Goal: Task Accomplishment & Management: Use online tool/utility

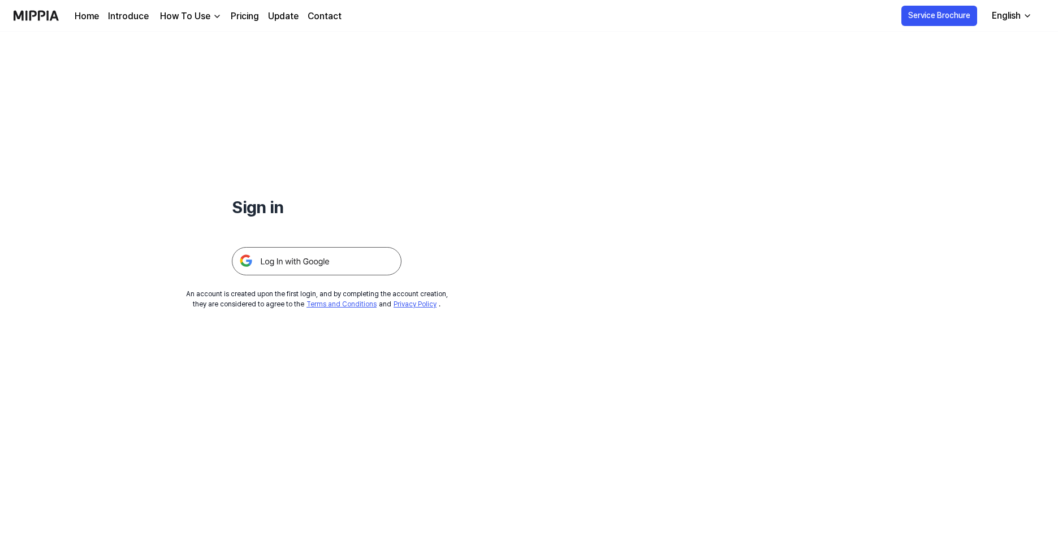
click at [369, 256] on img at bounding box center [317, 261] width 170 height 28
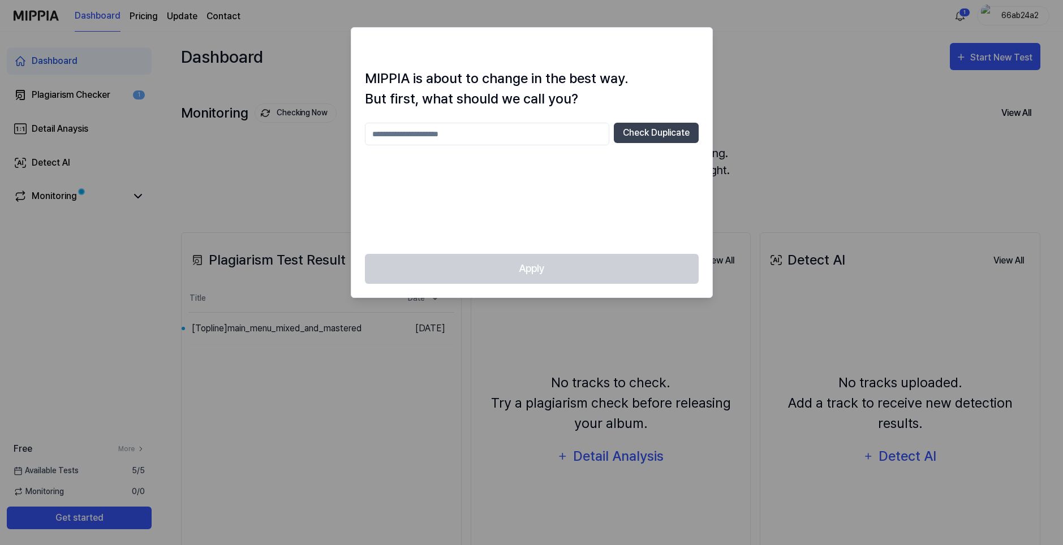
click at [521, 130] on input "text" at bounding box center [487, 134] width 244 height 23
type input "****"
click at [633, 137] on button "Check Duplicate" at bounding box center [656, 133] width 85 height 20
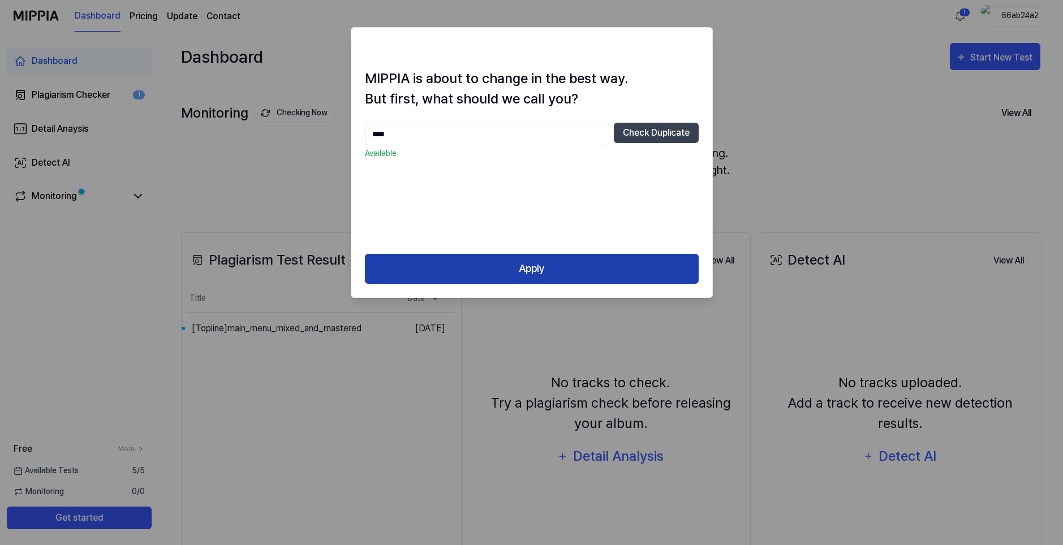
click at [582, 255] on button "Apply" at bounding box center [532, 269] width 334 height 30
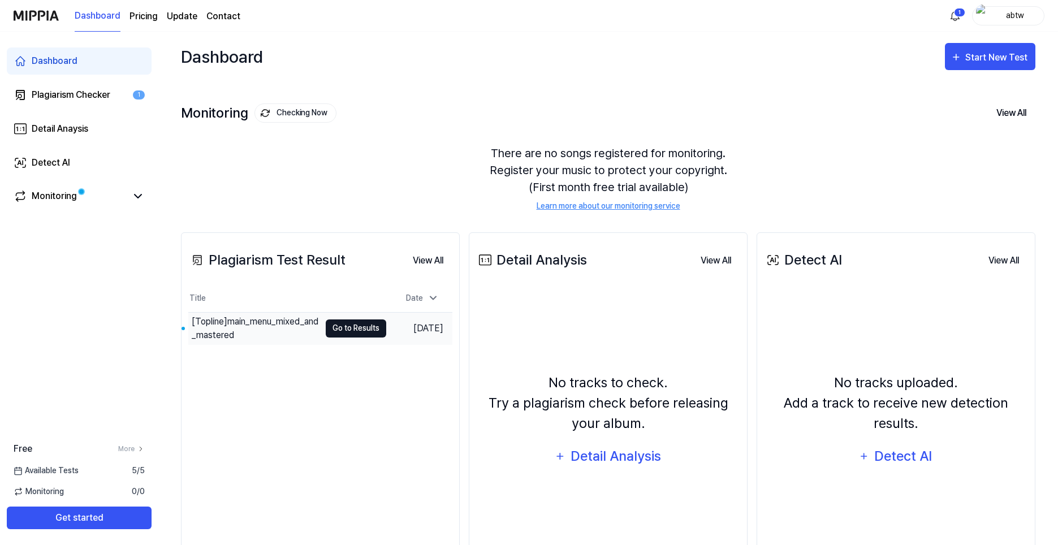
click at [327, 325] on button "Go to Results" at bounding box center [356, 329] width 61 height 18
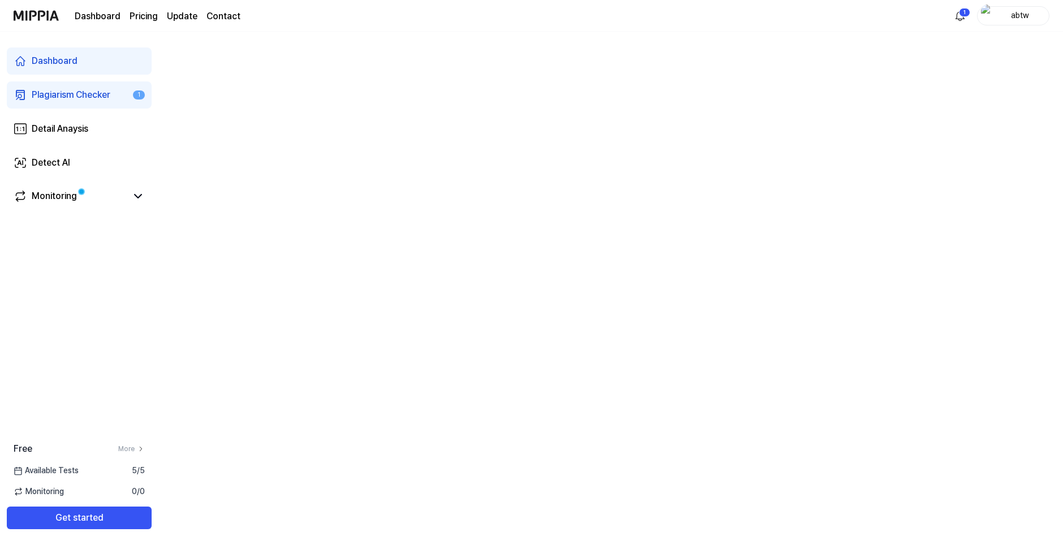
click at [70, 62] on div "Dashboard" at bounding box center [55, 61] width 46 height 14
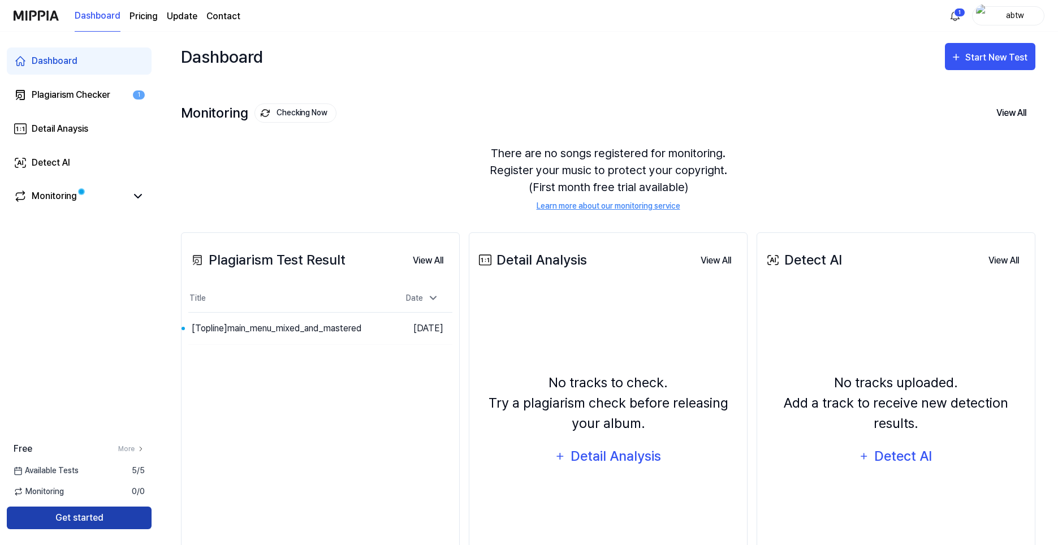
click at [115, 518] on button "Get started" at bounding box center [79, 518] width 145 height 23
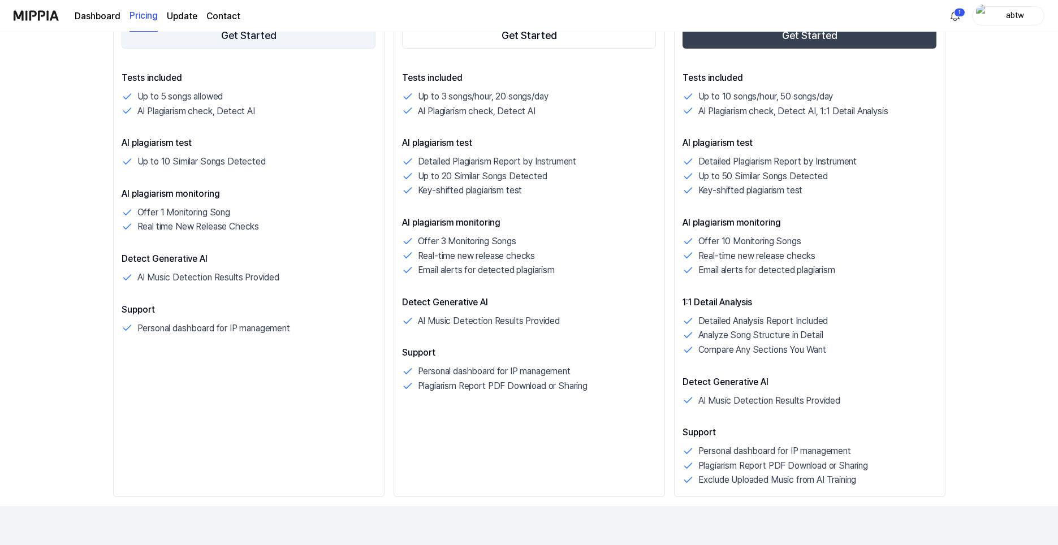
scroll to position [57, 0]
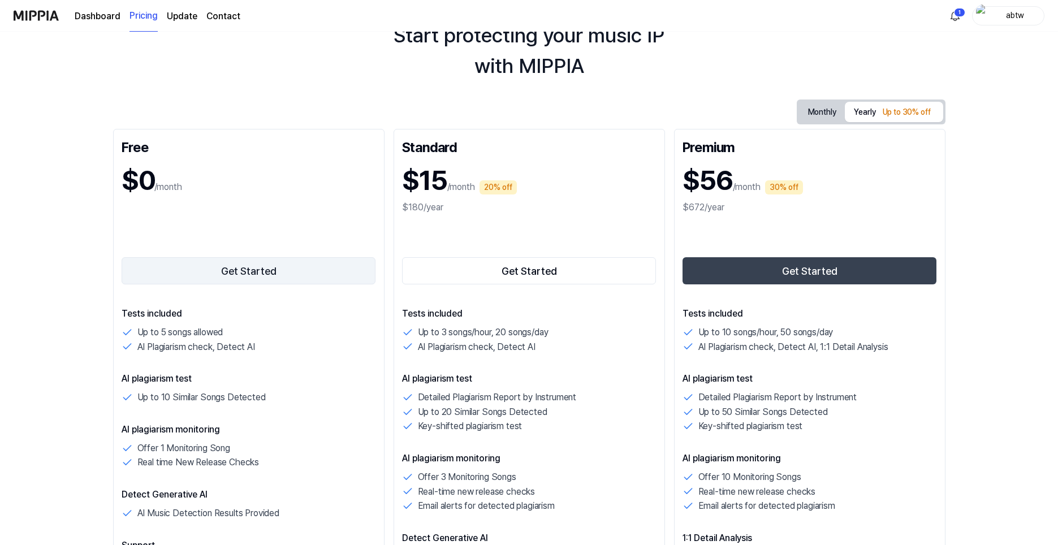
click at [244, 277] on button "Get Started" at bounding box center [249, 270] width 255 height 27
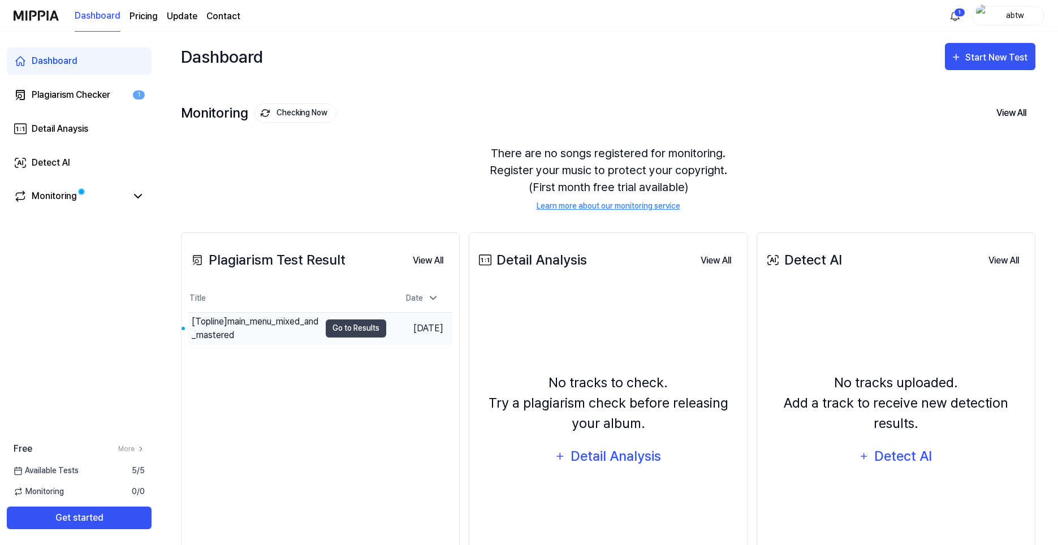
drag, startPoint x: 287, startPoint y: 329, endPoint x: 296, endPoint y: 330, distance: 9.1
click at [253, 363] on div "Plagiarism Test Result View All Plagiarism Test Result Title Date [Topline] mai…" at bounding box center [320, 413] width 279 height 362
click at [353, 330] on button "Go to Results" at bounding box center [356, 329] width 61 height 18
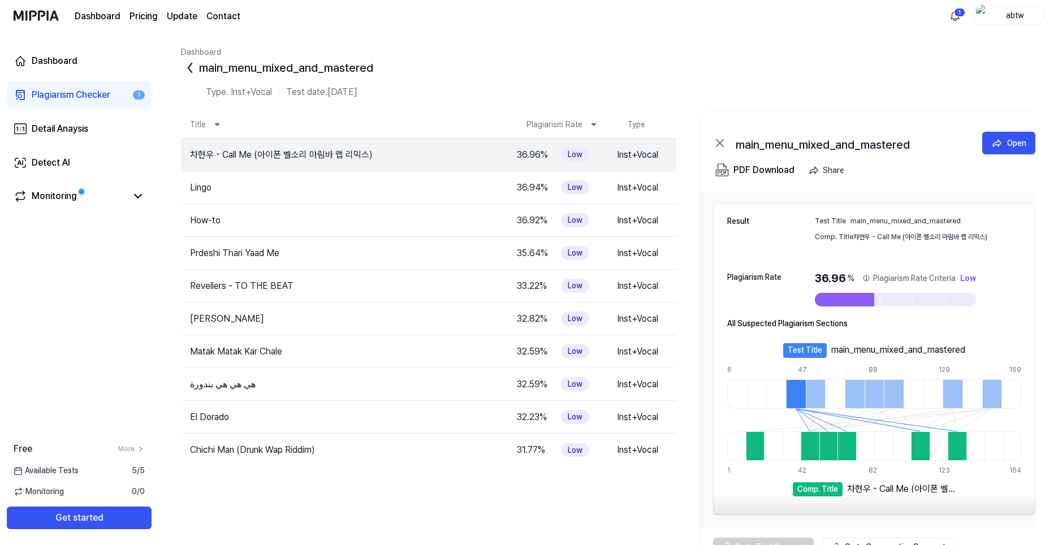
click at [185, 67] on icon at bounding box center [190, 68] width 18 height 18
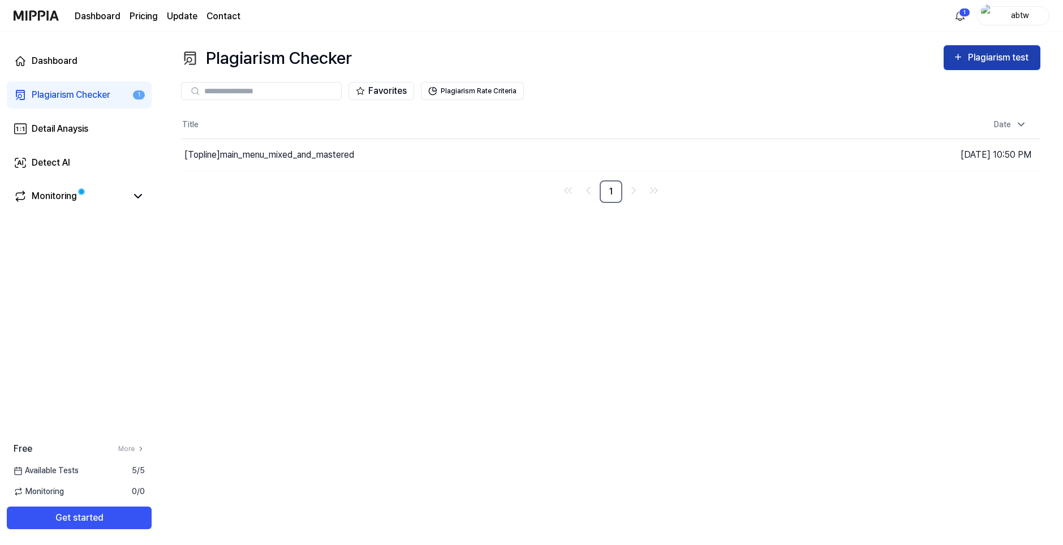
drag, startPoint x: 989, startPoint y: 68, endPoint x: 986, endPoint y: 61, distance: 7.9
click at [986, 61] on button "Plagiarism test" at bounding box center [991, 57] width 97 height 25
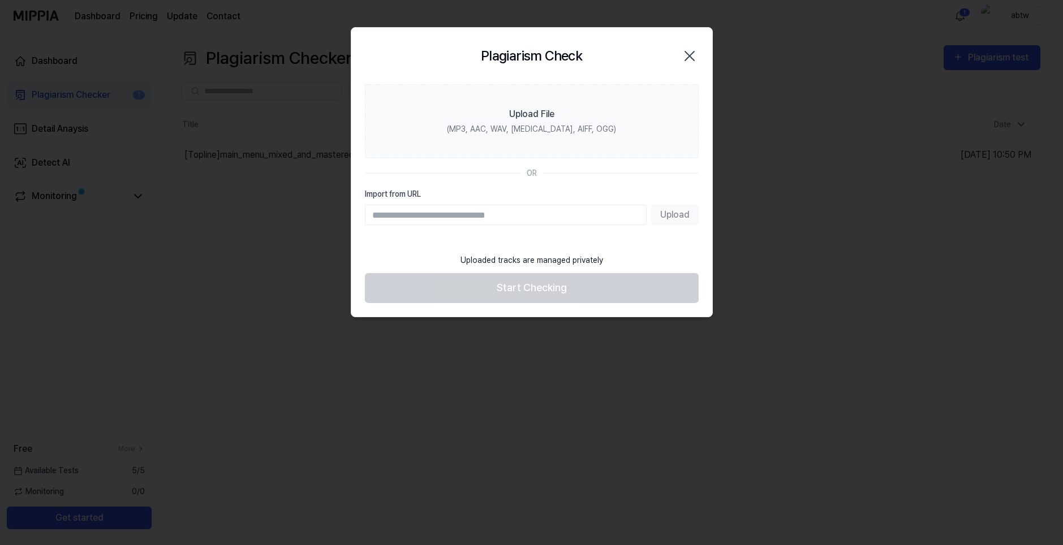
click at [492, 217] on input "Import from URL" at bounding box center [506, 215] width 282 height 20
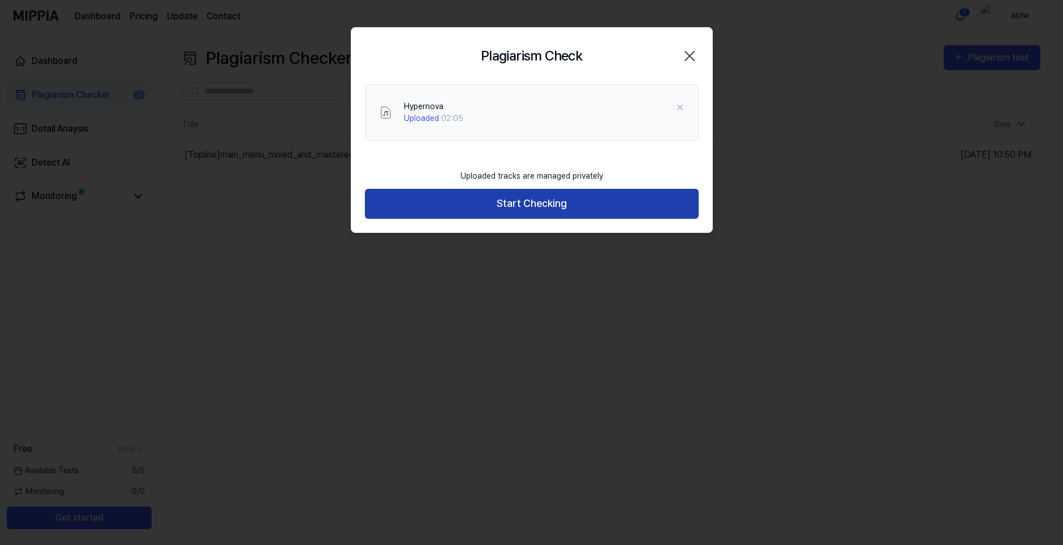
click at [484, 200] on button "Start Checking" at bounding box center [532, 204] width 334 height 30
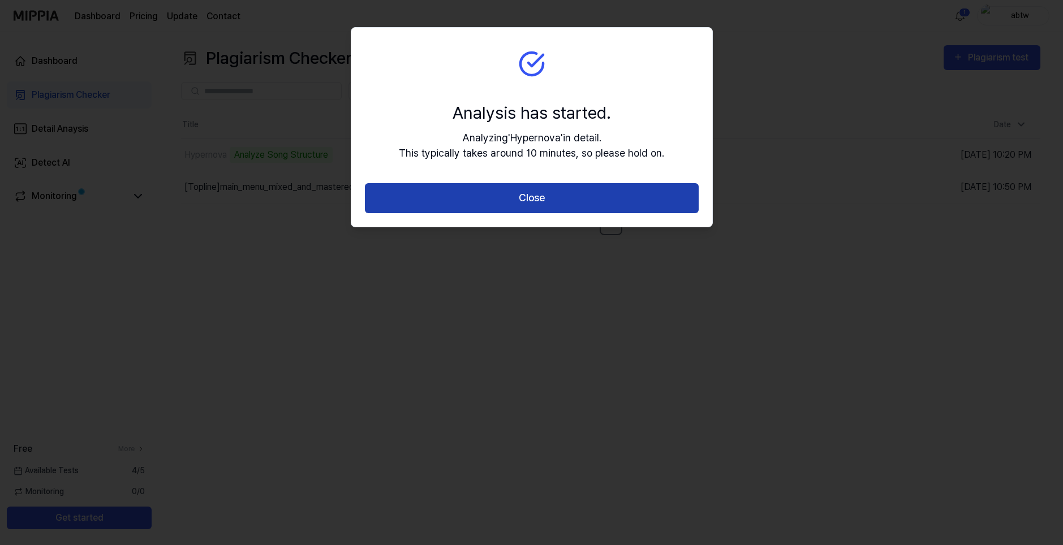
click at [498, 202] on button "Close" at bounding box center [532, 198] width 334 height 30
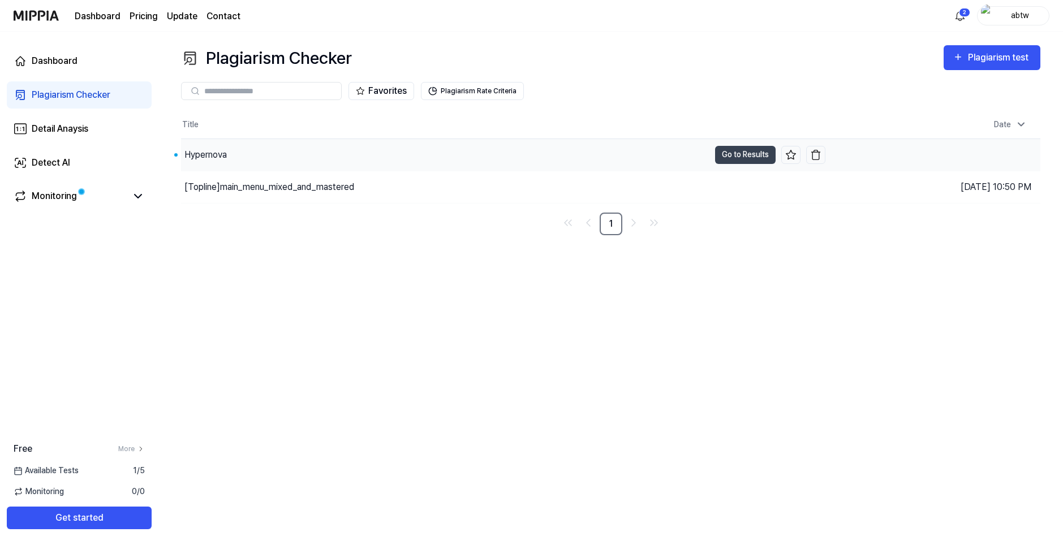
click at [273, 148] on div "Hypernova" at bounding box center [445, 155] width 528 height 32
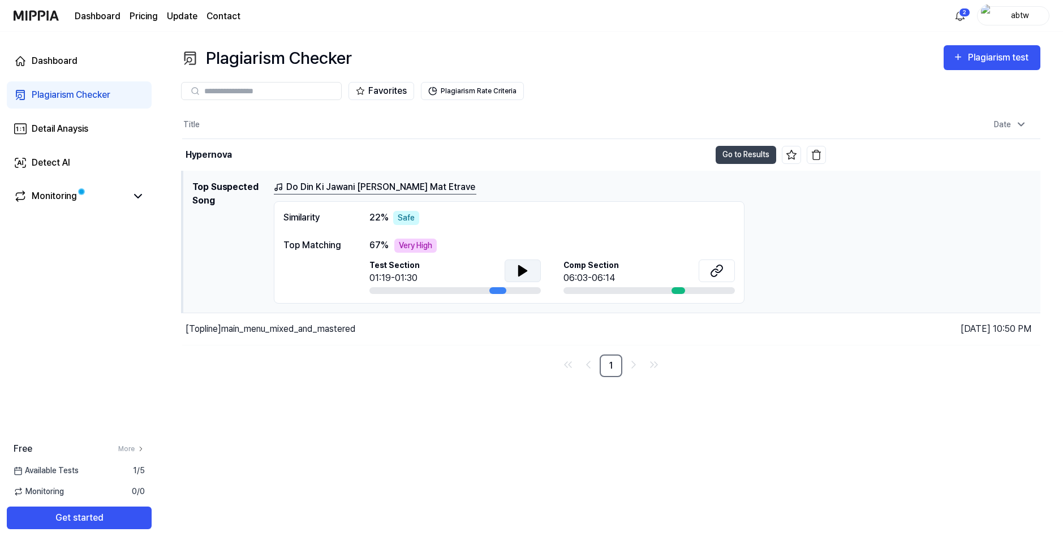
click at [511, 272] on button at bounding box center [523, 271] width 36 height 23
click at [376, 189] on link "Do Din Ki Jawani Janu Atri Mat Etrave" at bounding box center [375, 187] width 202 height 14
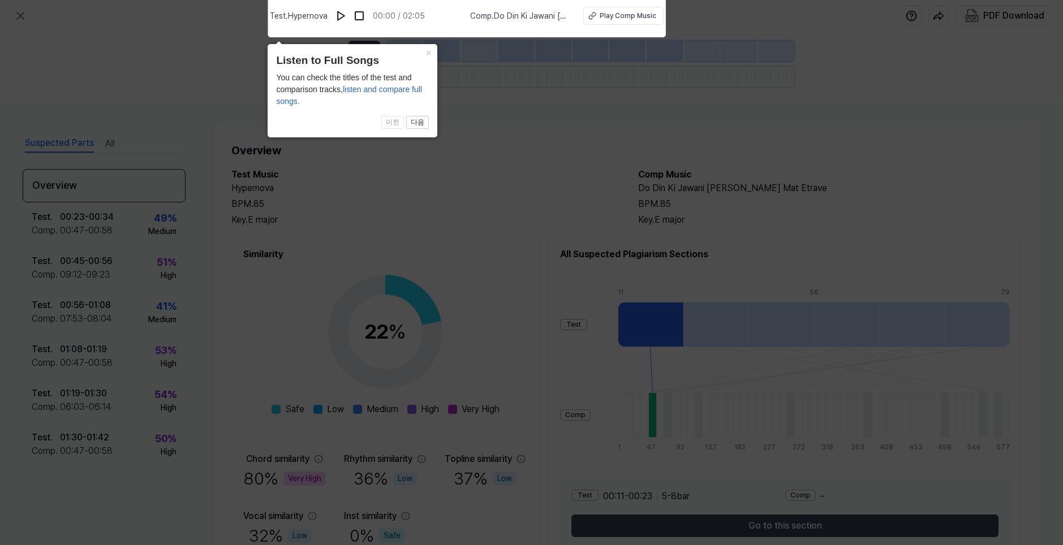
click at [437, 141] on icon at bounding box center [531, 269] width 1063 height 551
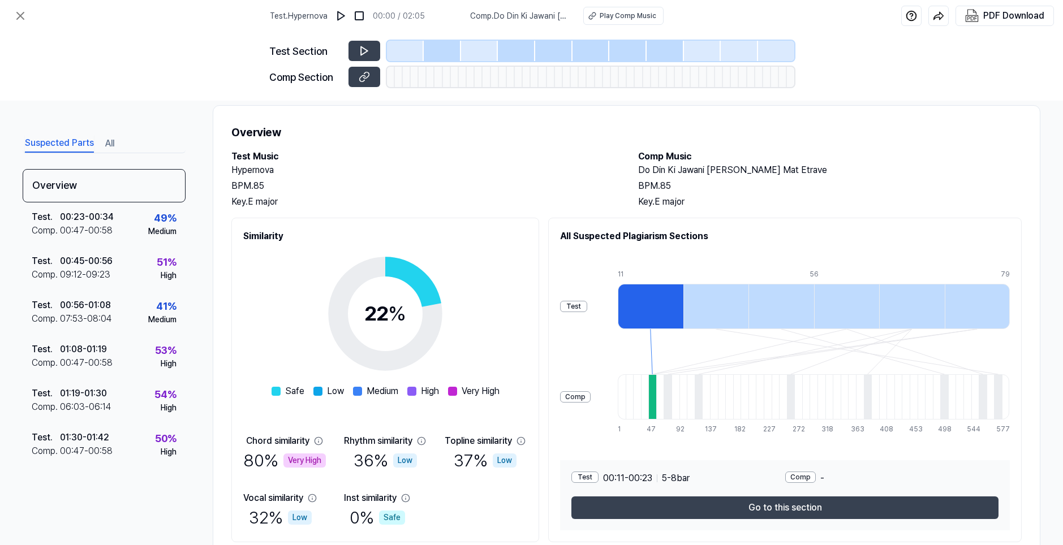
scroll to position [57, 0]
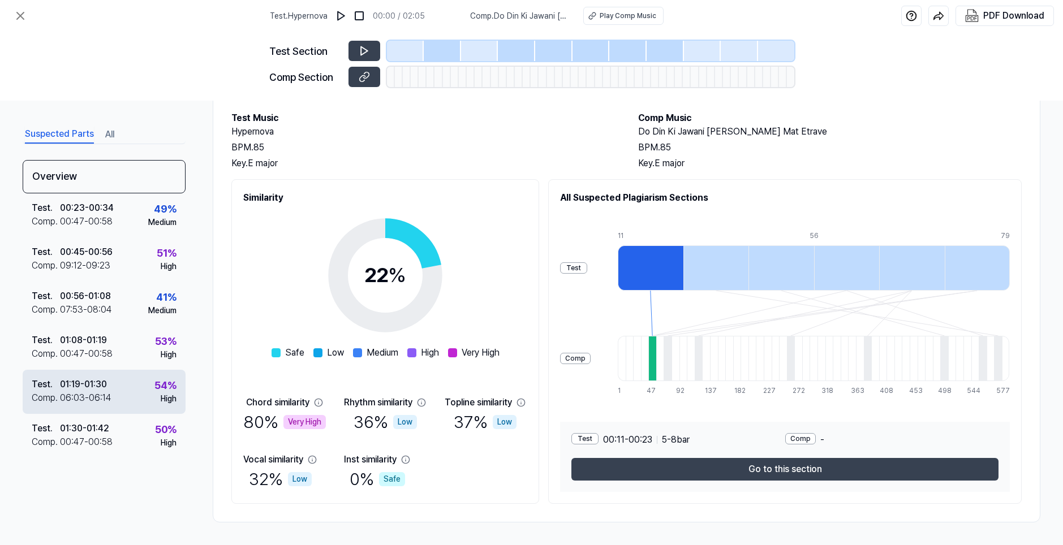
click at [132, 403] on div "Test . 01:19 - 01:30 Comp . 06:03 - 06:14 54 % High" at bounding box center [104, 392] width 163 height 44
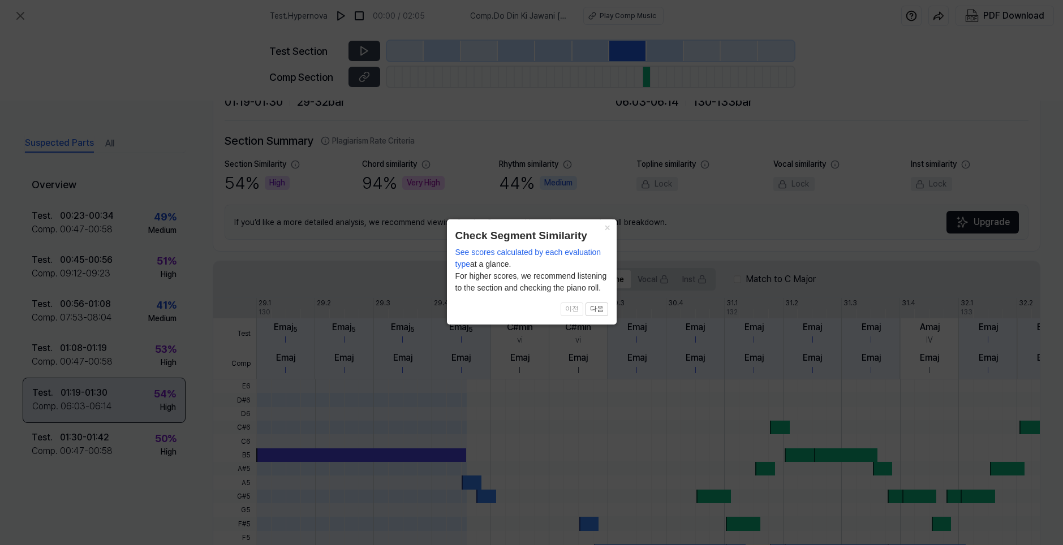
scroll to position [231, 0]
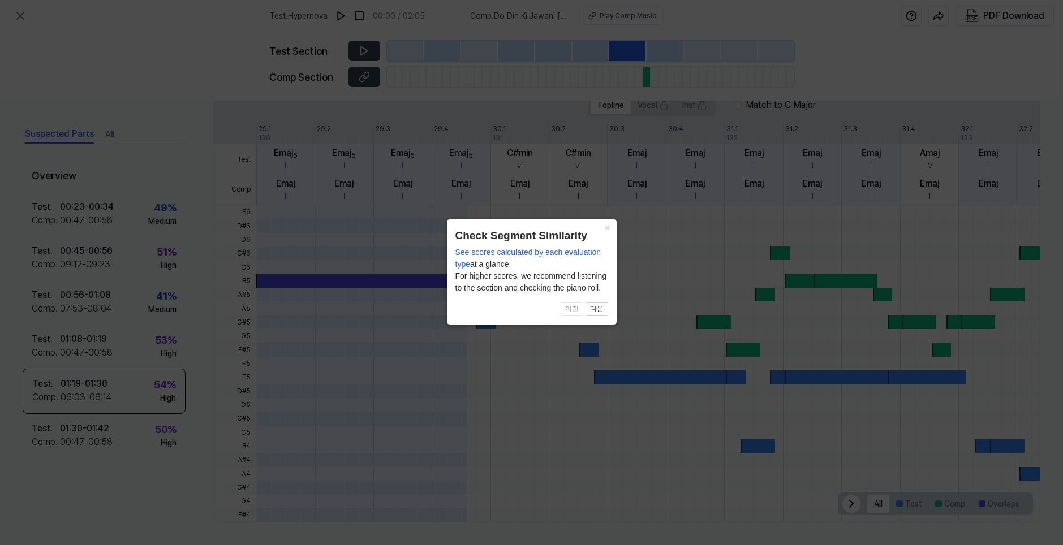
click at [617, 326] on icon at bounding box center [531, 272] width 1063 height 545
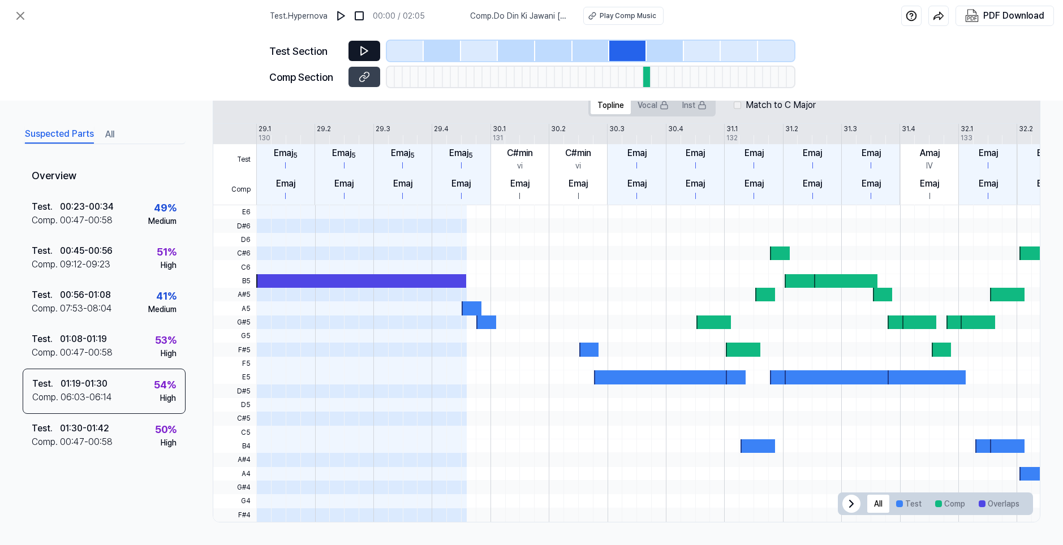
click at [369, 52] on icon at bounding box center [364, 50] width 11 height 11
click at [368, 75] on icon at bounding box center [364, 76] width 11 height 11
click at [361, 49] on icon at bounding box center [362, 50] width 2 height 7
click at [367, 77] on icon at bounding box center [366, 75] width 6 height 6
click at [611, 51] on div at bounding box center [627, 51] width 37 height 20
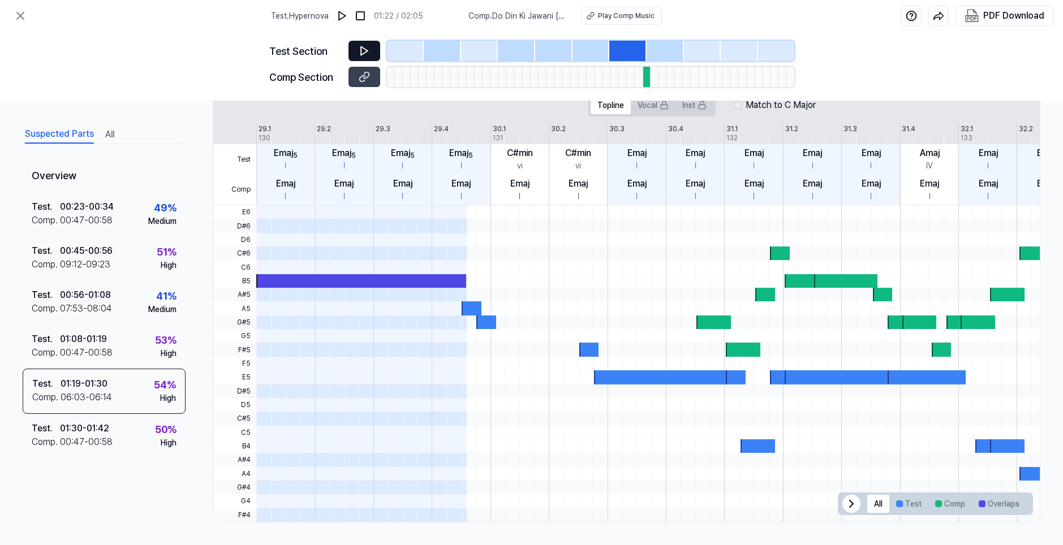
click at [647, 78] on div at bounding box center [647, 77] width 8 height 20
click at [154, 393] on div "54 % High" at bounding box center [165, 390] width 22 height 27
click at [137, 344] on div "Test . 01:08 - 01:19 Comp . 00:47 - 00:58 53 % High" at bounding box center [104, 347] width 163 height 44
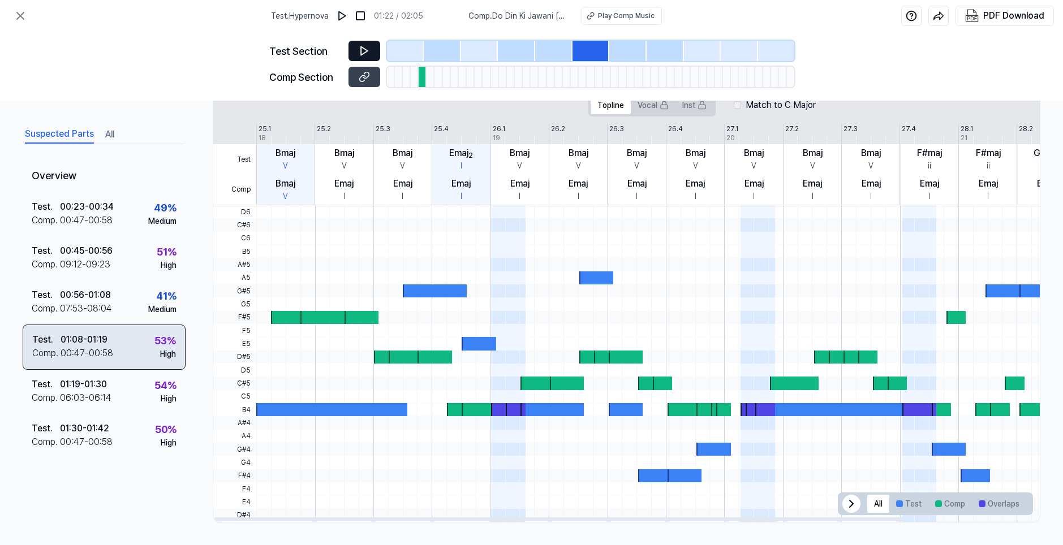
click at [118, 334] on div "Test . 01:08 - 01:19 Comp . 00:47 - 00:58 53 % High" at bounding box center [104, 347] width 163 height 45
click at [366, 77] on icon at bounding box center [364, 76] width 11 height 11
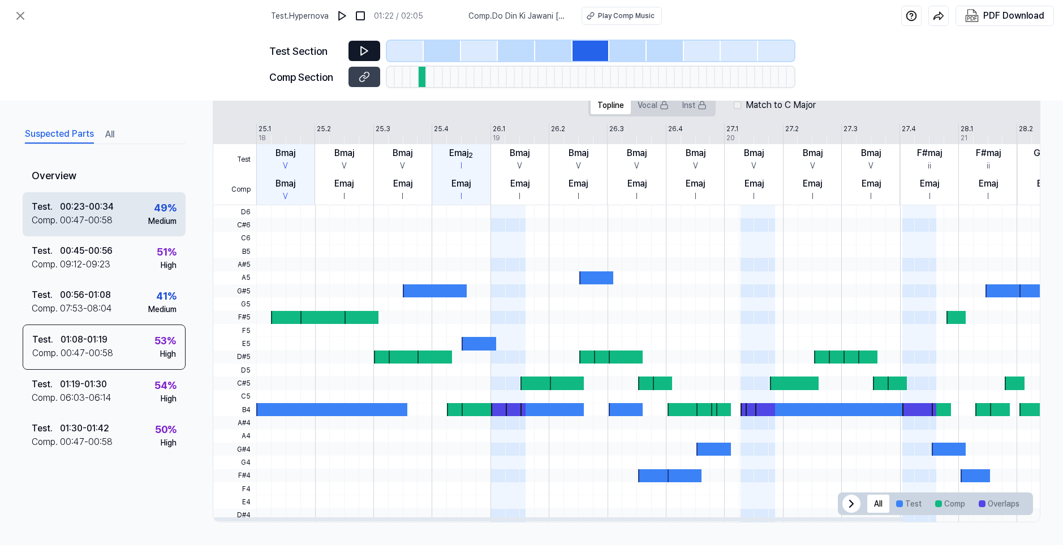
click at [78, 204] on div "00:23 - 00:34" at bounding box center [87, 207] width 54 height 14
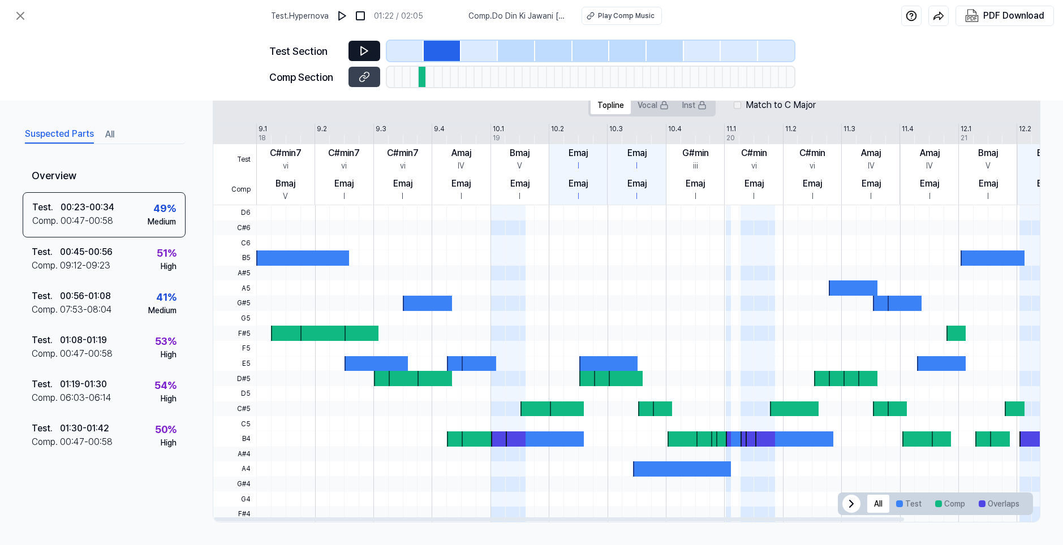
click at [110, 138] on button "All" at bounding box center [109, 135] width 9 height 18
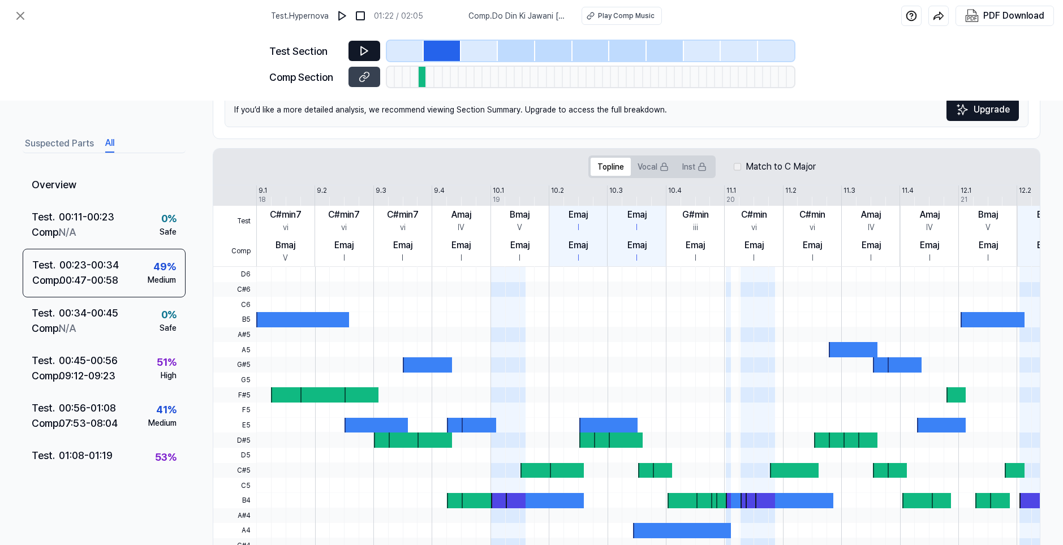
scroll to position [0, 0]
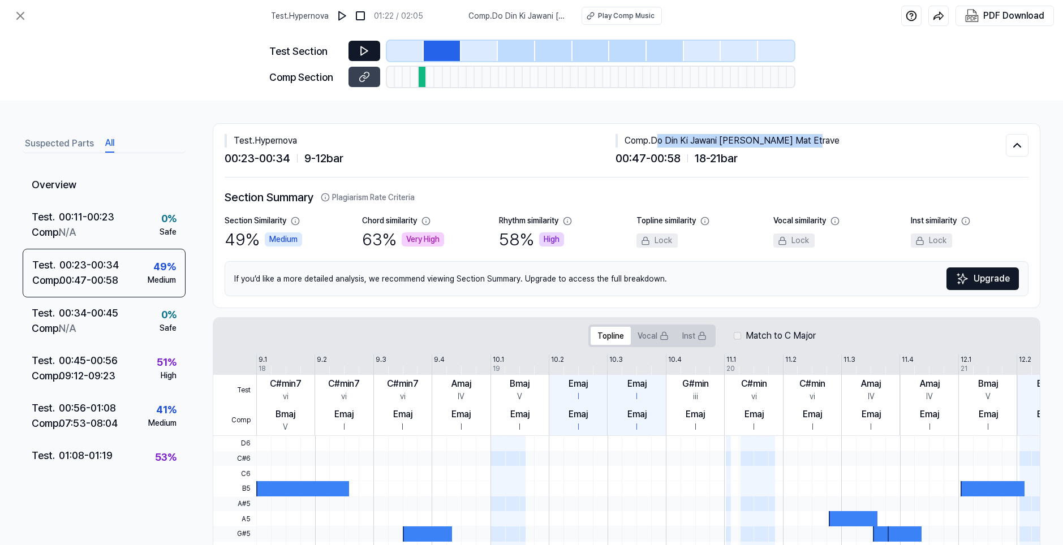
drag, startPoint x: 654, startPoint y: 140, endPoint x: 835, endPoint y: 141, distance: 181.6
click at [835, 141] on div "Comp . Do Din Ki Jawani Janu Atri Mat Etrave" at bounding box center [810, 141] width 391 height 14
copy div "o Din Ki Jawani Janu Atri Mat Etrave"
click at [659, 145] on div "Comp . Do Din Ki Jawani Janu Atri Mat Etrave" at bounding box center [810, 141] width 391 height 14
click at [653, 141] on div "Comp . Do Din Ki Jawani Janu Atri Mat Etrave" at bounding box center [810, 141] width 391 height 14
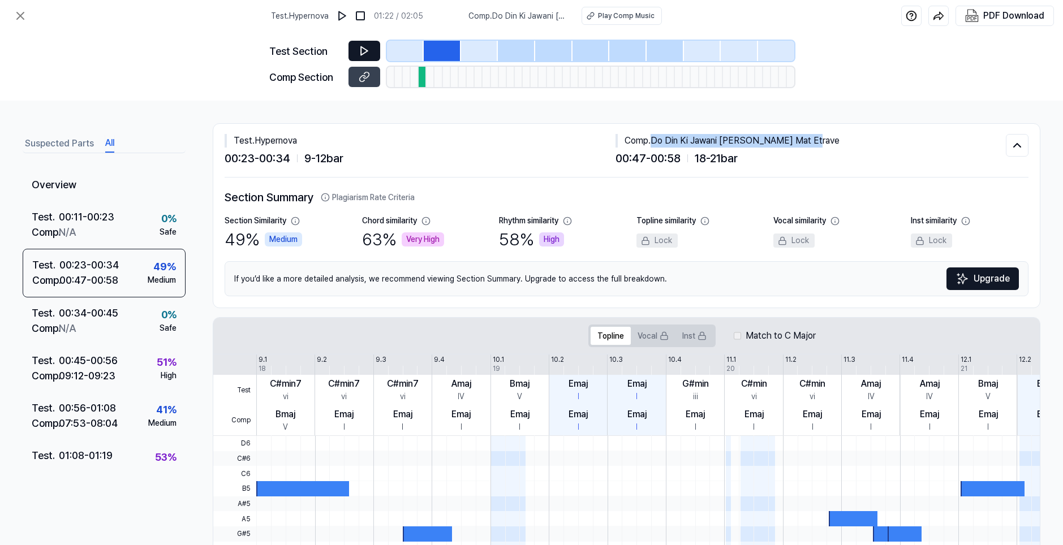
drag, startPoint x: 651, startPoint y: 140, endPoint x: 808, endPoint y: 141, distance: 156.7
click at [808, 141] on div "Comp . Do Din Ki Jawani Janu Atri Mat Etrave" at bounding box center [810, 141] width 391 height 14
copy div "Do Din Ki Jawani Janu Atri Mat Etrave"
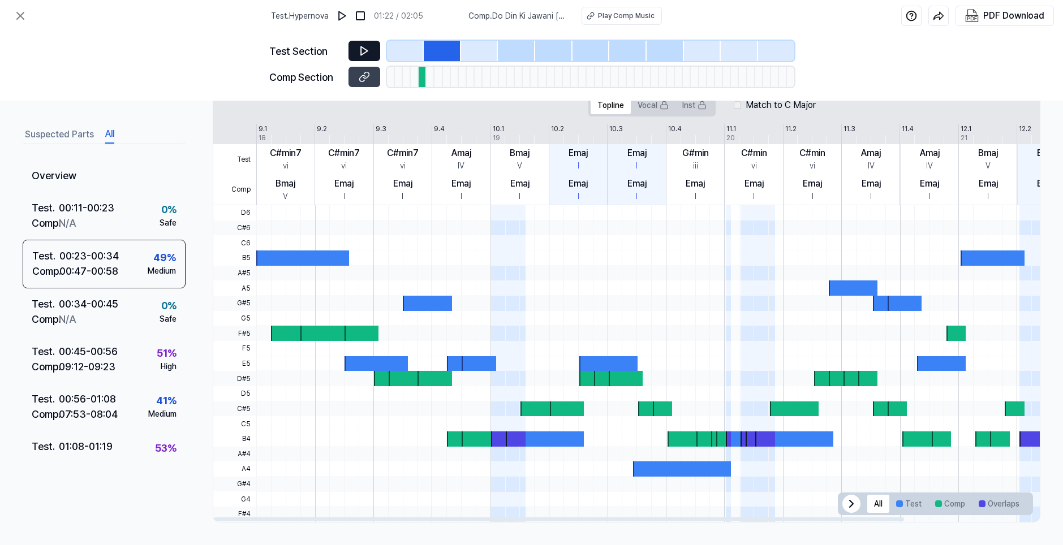
click at [307, 335] on div at bounding box center [324, 333] width 49 height 15
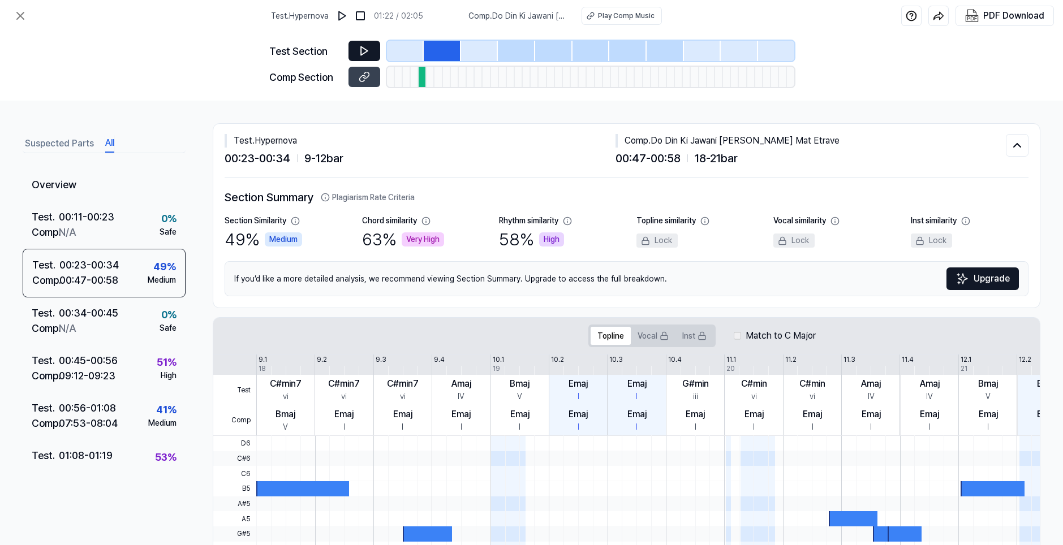
drag, startPoint x: 420, startPoint y: 88, endPoint x: 420, endPoint y: 76, distance: 11.9
click at [423, 81] on div "Test Section Comp Section" at bounding box center [531, 66] width 525 height 69
click at [420, 76] on div at bounding box center [423, 77] width 8 height 20
click at [448, 54] on div at bounding box center [442, 51] width 37 height 20
click at [330, 42] on div "Test Section" at bounding box center [531, 51] width 525 height 20
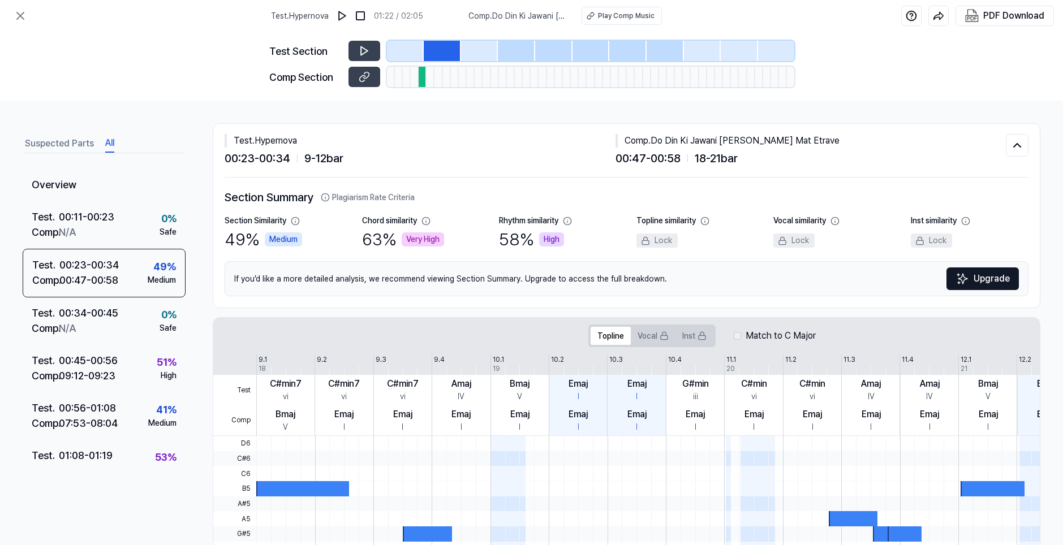
drag, startPoint x: 361, startPoint y: 45, endPoint x: 426, endPoint y: 53, distance: 66.2
click at [363, 46] on button at bounding box center [364, 51] width 32 height 20
drag, startPoint x: 424, startPoint y: 53, endPoint x: 466, endPoint y: 57, distance: 42.6
click at [466, 57] on div at bounding box center [590, 51] width 407 height 20
click at [540, 60] on div at bounding box center [553, 51] width 37 height 20
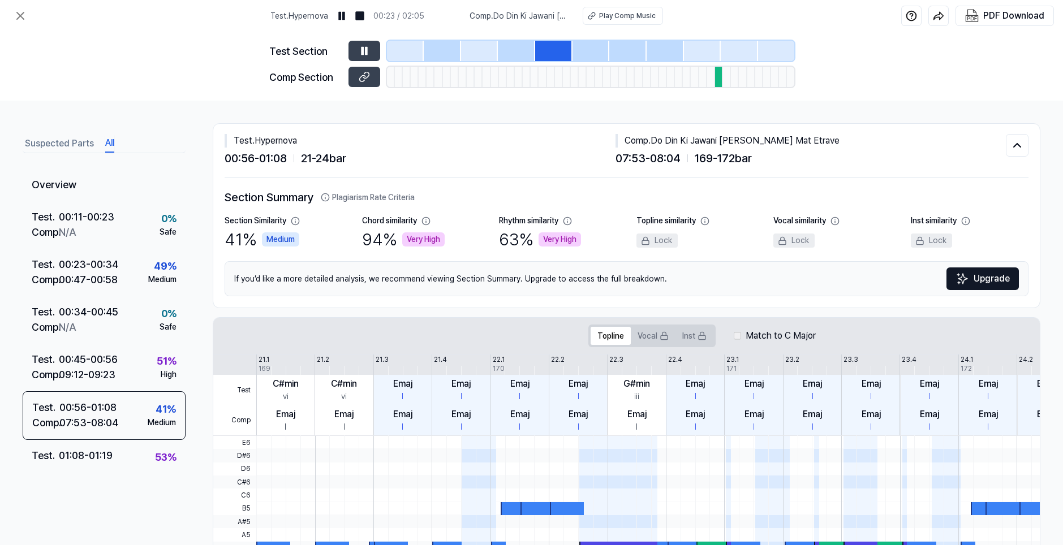
click at [437, 46] on div at bounding box center [442, 51] width 37 height 20
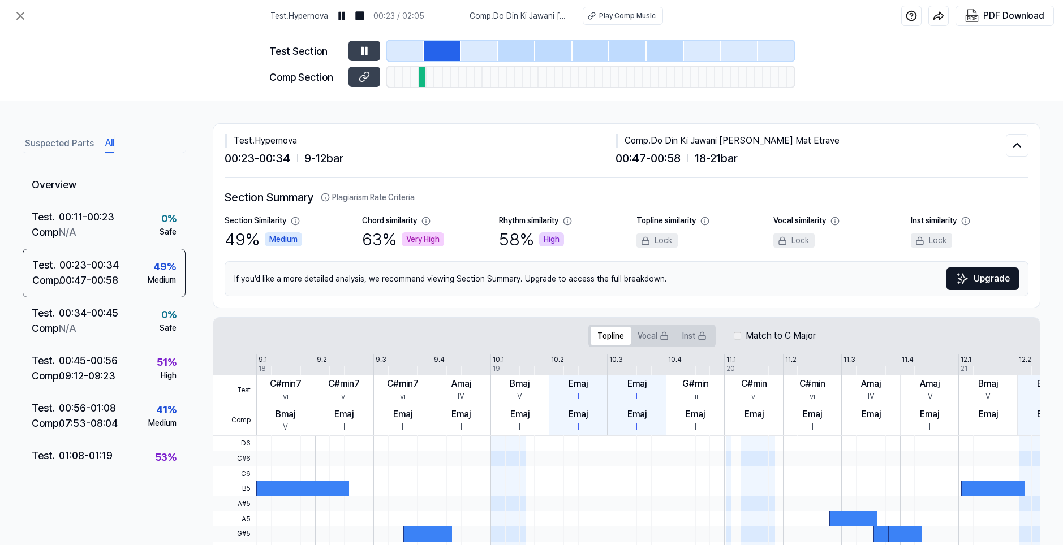
click at [534, 54] on div at bounding box center [516, 51] width 37 height 20
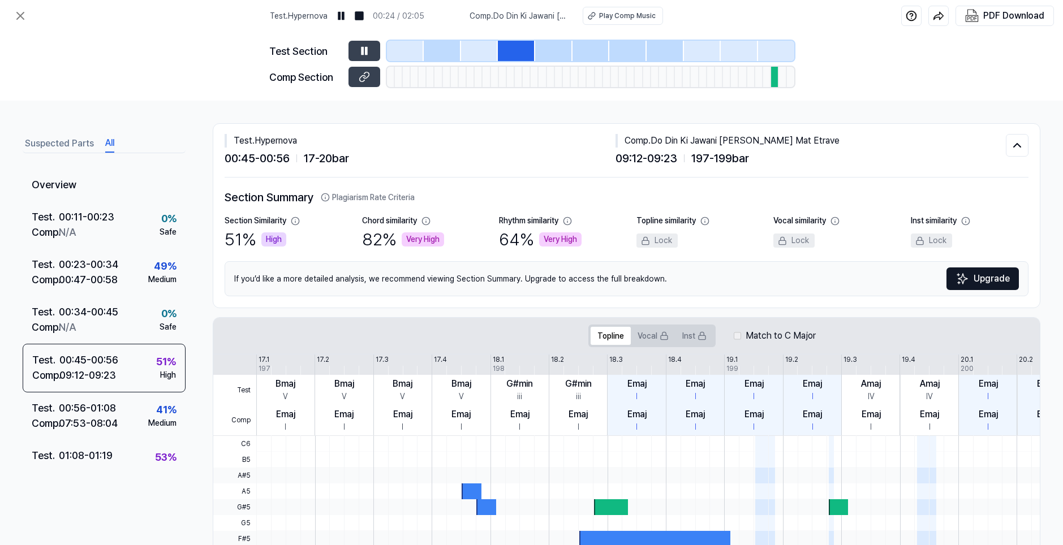
click at [623, 59] on div at bounding box center [627, 51] width 37 height 20
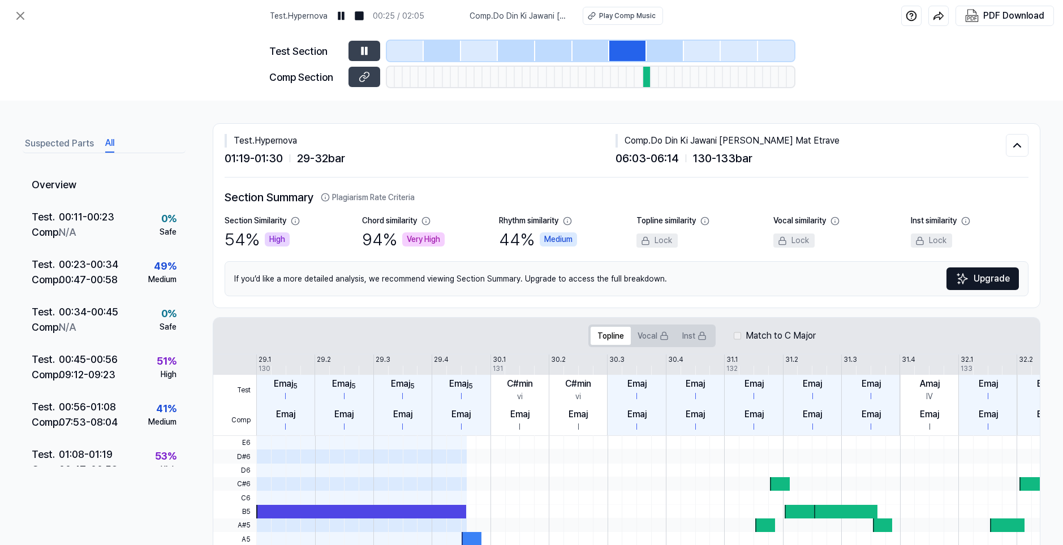
click at [697, 66] on div "Test Section Comp Section" at bounding box center [531, 66] width 525 height 69
click at [697, 60] on div at bounding box center [702, 51] width 37 height 20
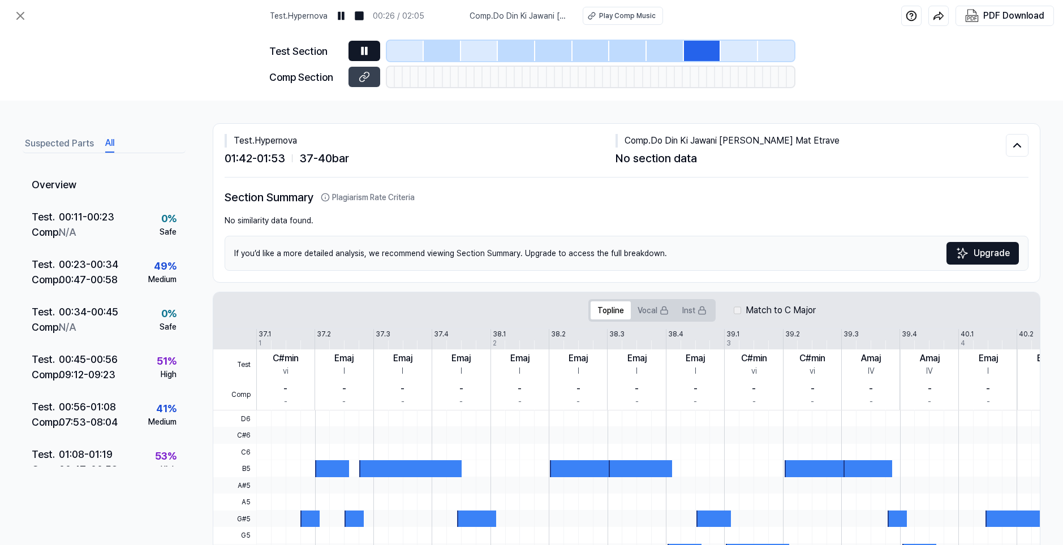
drag, startPoint x: 359, startPoint y: 48, endPoint x: 372, endPoint y: 51, distance: 12.9
click at [360, 48] on icon at bounding box center [364, 50] width 11 height 11
click at [639, 19] on div "Play Comp Music" at bounding box center [627, 16] width 57 height 10
click at [16, 12] on icon at bounding box center [21, 16] width 14 height 14
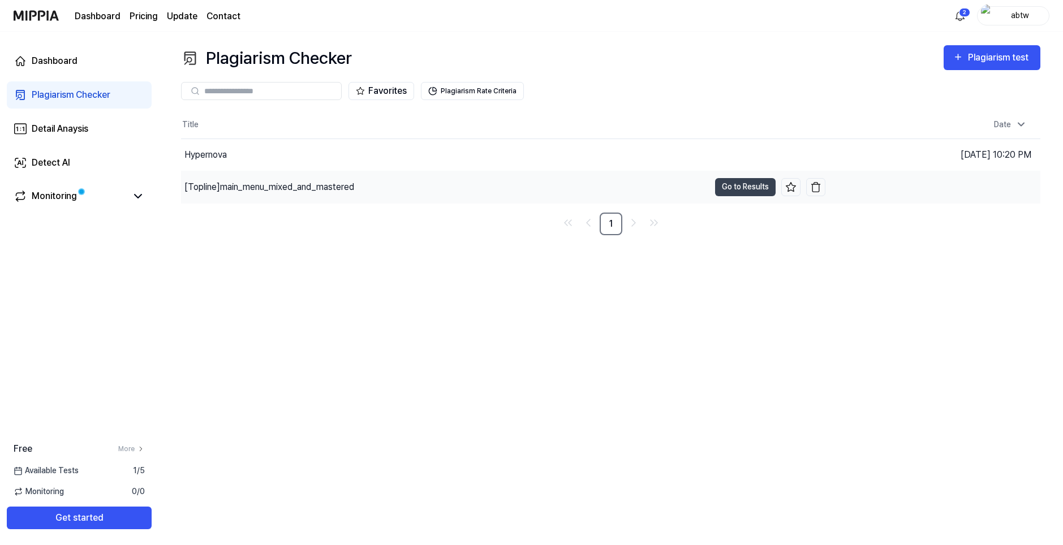
click at [238, 191] on div "[Topline] main_menu_mixed_and_mastered" at bounding box center [269, 187] width 170 height 14
click at [739, 188] on button "Go to Results" at bounding box center [745, 187] width 61 height 18
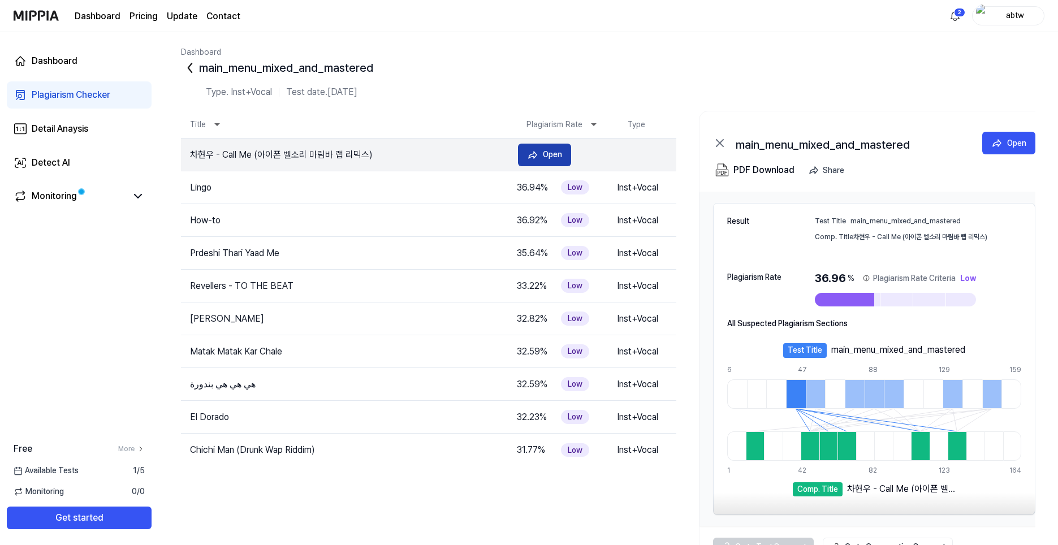
click at [536, 157] on 1 at bounding box center [533, 155] width 8 height 7
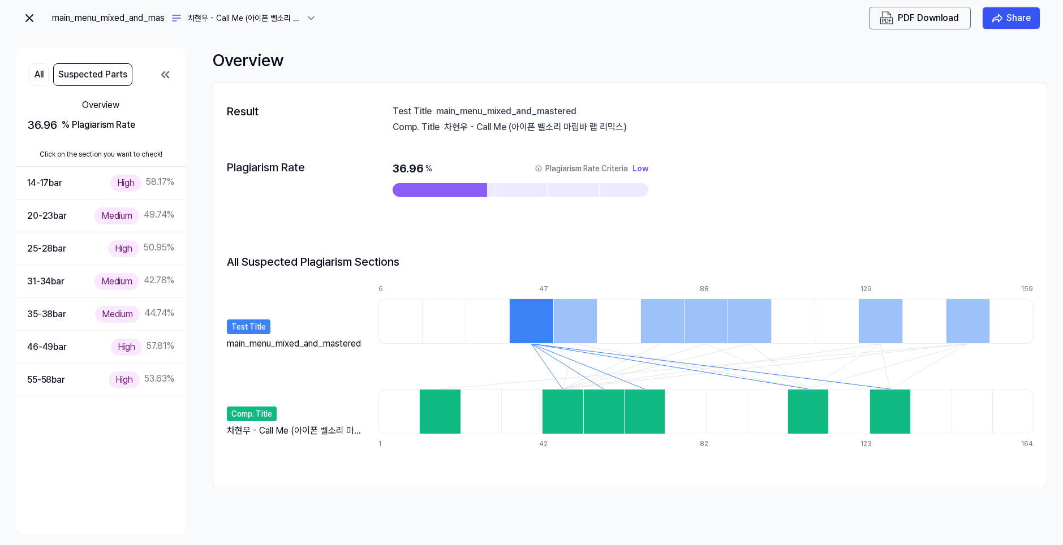
click at [252, 406] on div "Comp. Title 차현우 - Call Me (아이폰 벨소리 마림바 랩 리믹스)" at bounding box center [297, 415] width 140 height 45
click at [283, 426] on div "차현우 - Call Me (아이폰 벨소리 마림바 랩 리믹스)" at bounding box center [297, 431] width 140 height 14
drag, startPoint x: 445, startPoint y: 126, endPoint x: 634, endPoint y: 130, distance: 189.5
click at [650, 130] on div "Comp. Title 차현우 - Call Me (아이폰 벨소리 마림바 랩 리믹스)" at bounding box center [713, 126] width 640 height 11
click at [623, 130] on div "차현우 - Call Me (아이폰 벨소리 마림바 랩 리믹스)" at bounding box center [738, 126] width 589 height 11
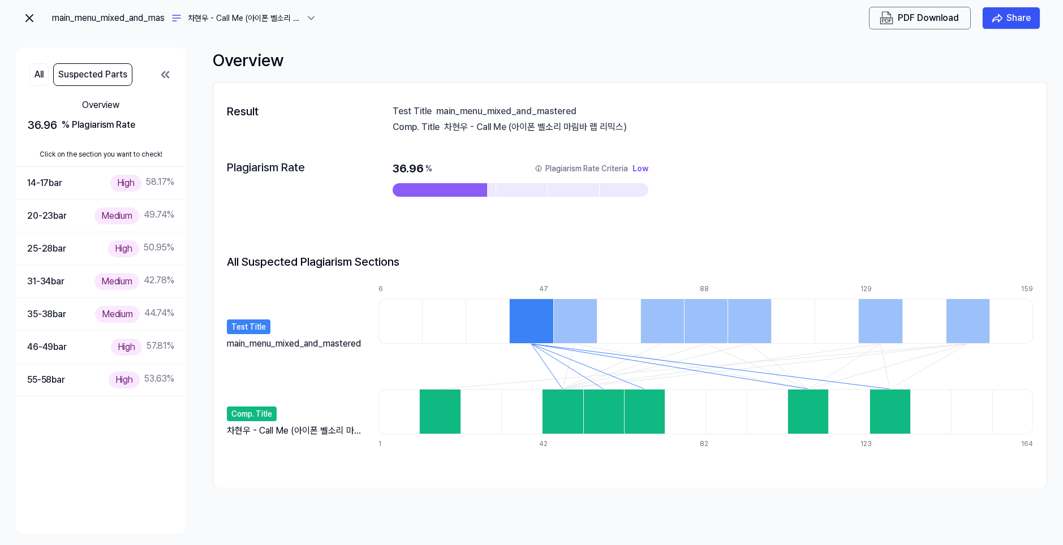
drag, startPoint x: 456, startPoint y: 127, endPoint x: 425, endPoint y: 127, distance: 31.7
click at [546, 123] on div "차현우 - Call Me (아이폰 벨소리 마림바 랩 리믹스)" at bounding box center [738, 126] width 589 height 11
drag, startPoint x: 445, startPoint y: 124, endPoint x: 458, endPoint y: 124, distance: 13.6
click at [458, 124] on div "차현우 - Call Me (아이폰 벨소리 마림바 랩 리믹스)" at bounding box center [738, 126] width 589 height 11
click at [452, 124] on div "차현우 - Call Me (아이폰 벨소리 마림바 랩 리믹스)" at bounding box center [738, 126] width 589 height 11
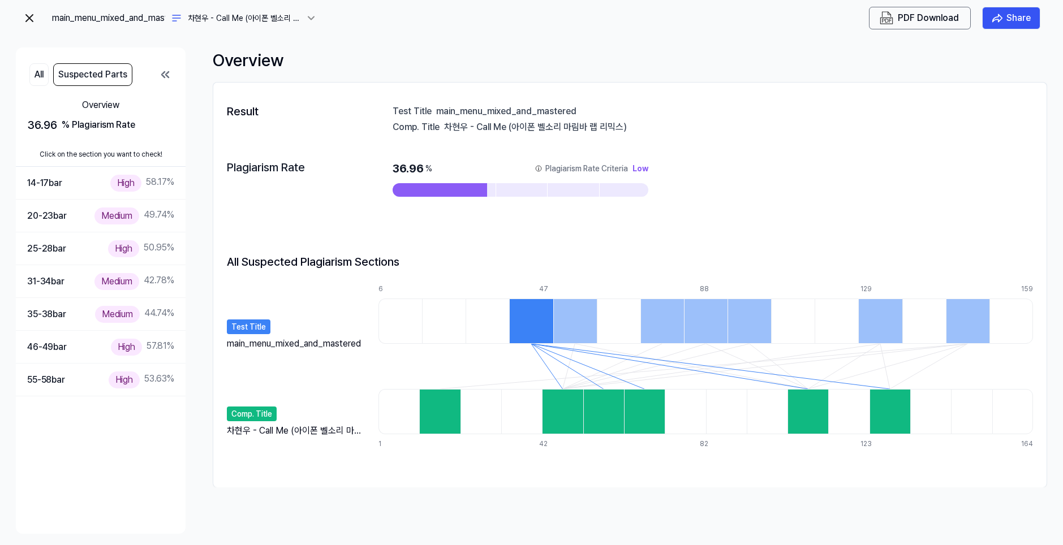
drag, startPoint x: 444, startPoint y: 123, endPoint x: 443, endPoint y: 129, distance: 6.3
click at [443, 123] on div "Comp. Title 차현우 - Call Me (아이폰 벨소리 마림바 랩 리믹스)" at bounding box center [713, 126] width 640 height 11
click at [443, 130] on div "Comp. Title 차현우 - Call Me (아이폰 벨소리 마림바 랩 리믹스)" at bounding box center [713, 126] width 640 height 11
click at [446, 128] on div "차현우 - Call Me (아이폰 벨소리 마림바 랩 리믹스)" at bounding box center [738, 126] width 589 height 11
click at [450, 126] on div "차현우 - Call Me (아이폰 벨소리 마림바 랩 리믹스)" at bounding box center [738, 126] width 589 height 11
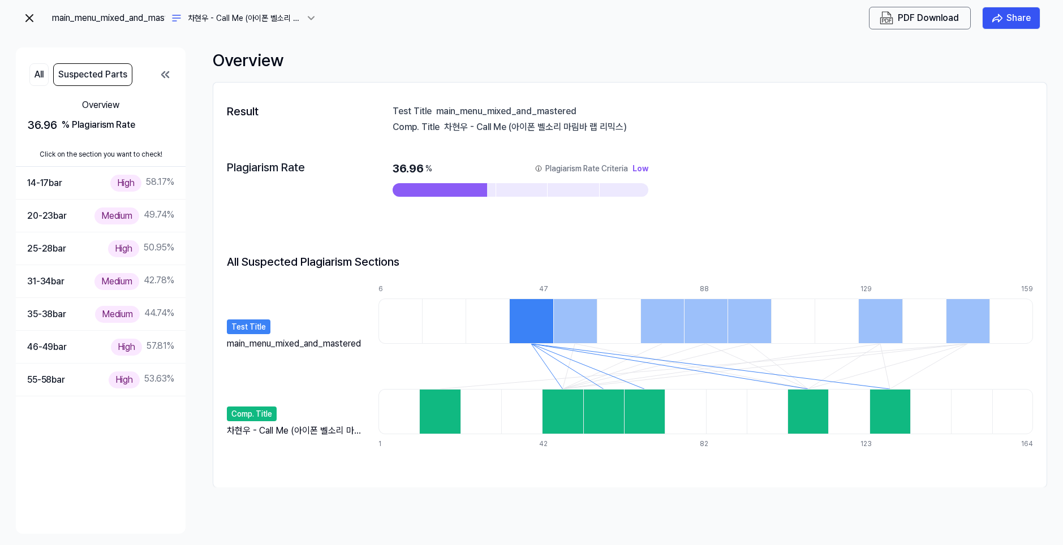
click at [451, 126] on div "차현우 - Call Me (아이폰 벨소리 마림바 랩 리믹스)" at bounding box center [738, 126] width 589 height 11
drag, startPoint x: 451, startPoint y: 126, endPoint x: 539, endPoint y: 128, distance: 88.3
click at [452, 125] on div "차현우 - Call Me (아이폰 벨소리 마림바 랩 리믹스)" at bounding box center [738, 126] width 589 height 11
drag, startPoint x: 585, startPoint y: 133, endPoint x: 593, endPoint y: 141, distance: 11.6
click at [585, 133] on div "Result Test Title main_menu_mixed_and_mastered Comp. Title 차현우 - Call Me (아이폰 벨…" at bounding box center [629, 285] width 833 height 382
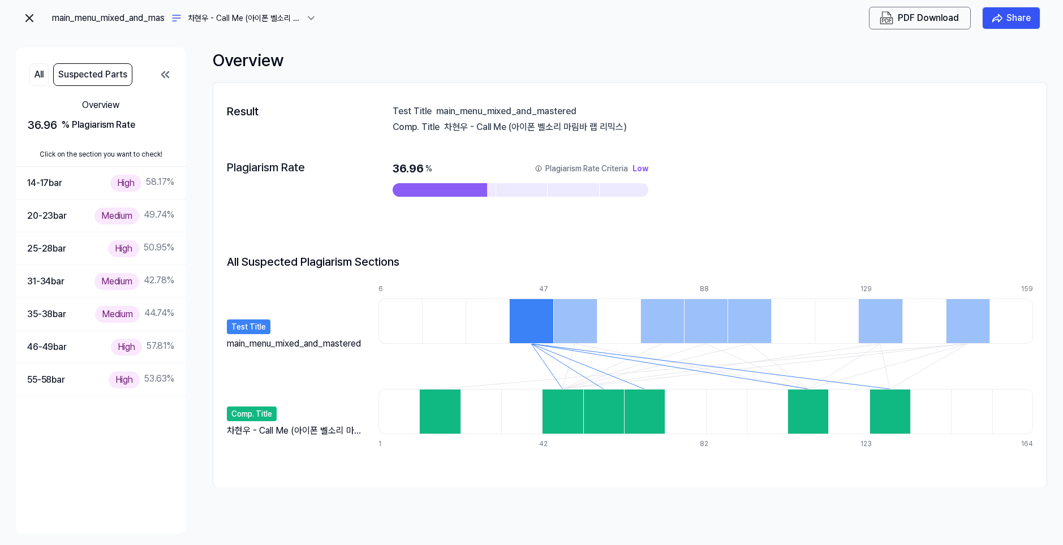
click at [458, 141] on div "Result Test Title main_menu_mixed_and_mastered Comp. Title 차현우 - Call Me (아이폰 벨…" at bounding box center [629, 285] width 833 height 382
click at [442, 129] on div "Comp. Title 차현우 - Call Me (아이폰 벨소리 마림바 랩 리믹스)" at bounding box center [713, 126] width 640 height 11
drag, startPoint x: 445, startPoint y: 122, endPoint x: 430, endPoint y: 326, distance: 204.7
click at [445, 122] on div "차현우 - Call Me (아이폰 벨소리 마림바 랩 리믹스)" at bounding box center [738, 126] width 589 height 11
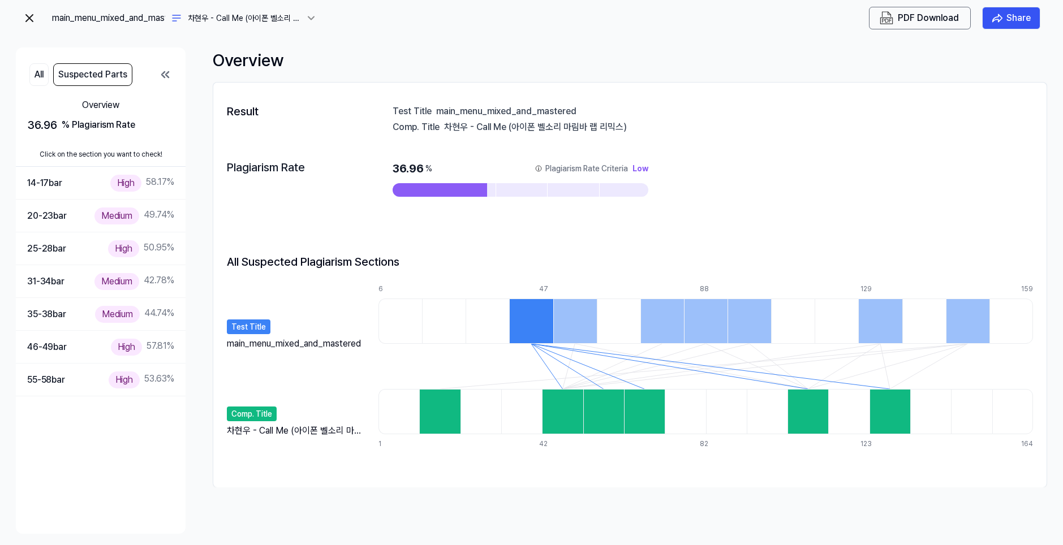
click at [246, 433] on div "차현우 - Call Me (아이폰 벨소리 마림바 랩 리믹스)" at bounding box center [297, 431] width 140 height 14
click at [220, 432] on div "Result Test Title main_menu_mixed_and_mastered Comp. Title 차현우 - Call Me (아이폰 벨…" at bounding box center [629, 285] width 833 height 382
drag, startPoint x: 229, startPoint y: 429, endPoint x: 290, endPoint y: 428, distance: 60.5
click at [290, 428] on div "차현우 - Call Me (아이폰 벨소리 마림바 랩 리믹스)" at bounding box center [297, 431] width 140 height 14
click at [240, 434] on div "차현우 - Call Me (아이폰 벨소리 마림바 랩 리믹스)" at bounding box center [297, 431] width 140 height 14
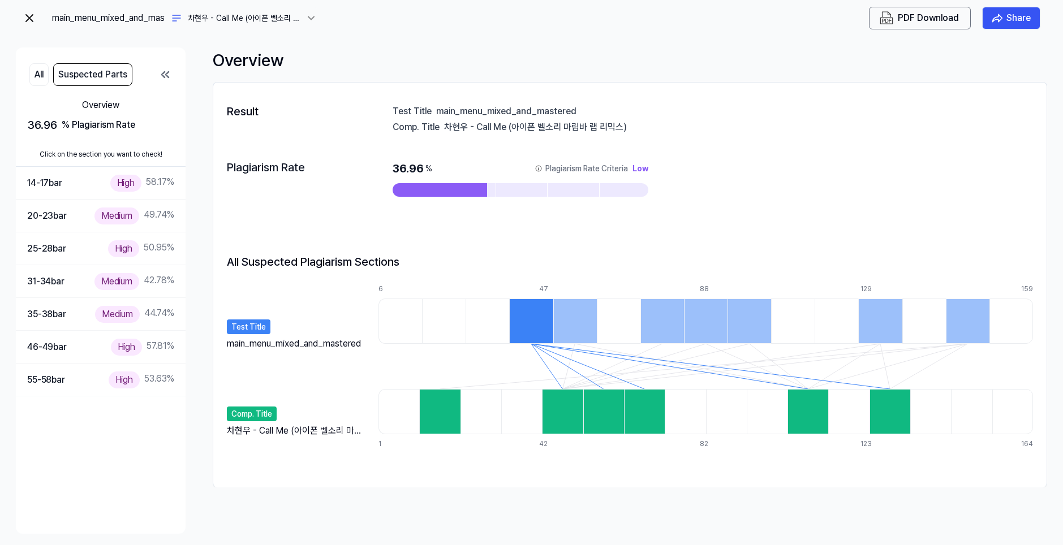
click at [240, 434] on div "차현우 - Call Me (아이폰 벨소리 마림바 랩 리믹스)" at bounding box center [297, 431] width 140 height 14
drag, startPoint x: 240, startPoint y: 434, endPoint x: 261, endPoint y: 417, distance: 26.1
click at [247, 428] on div "차현우 - Call Me (아이폰 벨소리 마림바 랩 리믹스)" at bounding box center [297, 431] width 140 height 14
click at [496, 131] on div "차현우 - Call Me (아이폰 벨소리 마림바 랩 리믹스)" at bounding box center [738, 126] width 589 height 11
click at [266, 175] on div "Plagiarism Rate" at bounding box center [282, 168] width 111 height 15
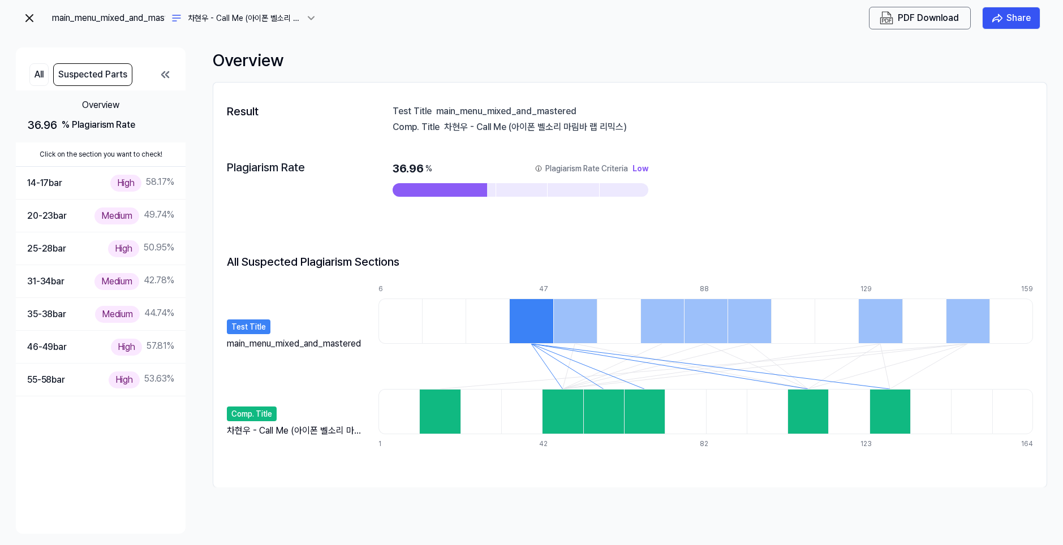
click at [59, 131] on div "36.96 % Plagiarism Rate" at bounding box center [100, 125] width 147 height 17
click at [37, 66] on button "All" at bounding box center [38, 74] width 19 height 23
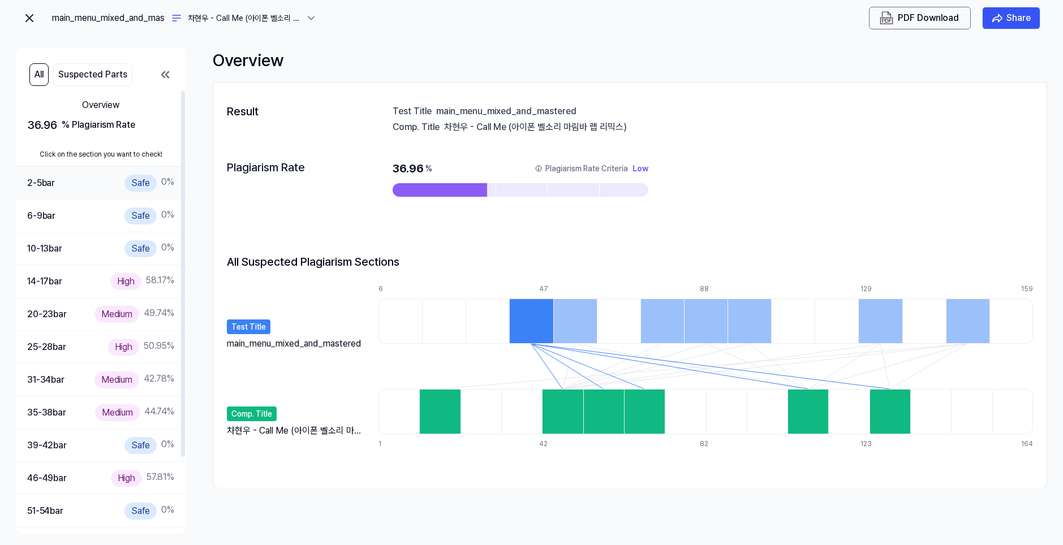
click at [97, 195] on div "2-5 bar Safe 0 %" at bounding box center [101, 183] width 170 height 33
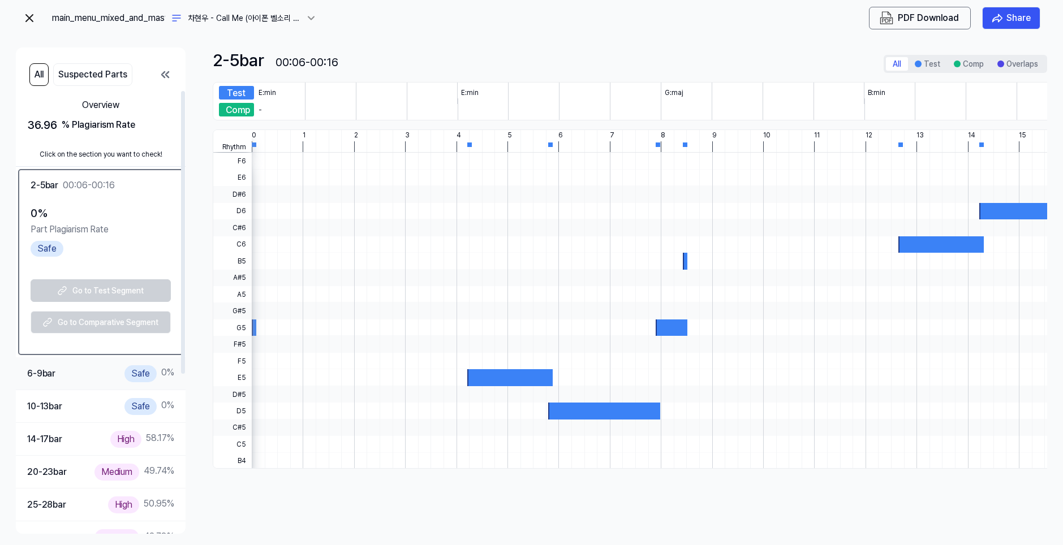
click at [102, 386] on div "6-9 bar Safe 0 %" at bounding box center [101, 373] width 170 height 33
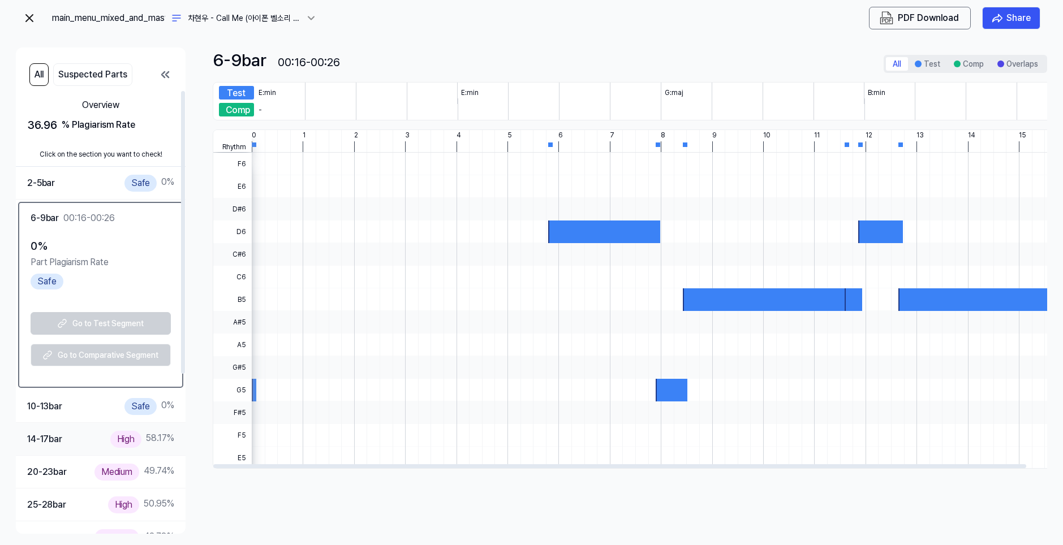
click at [106, 452] on div "14-17 bar High 58.17 %" at bounding box center [101, 439] width 170 height 33
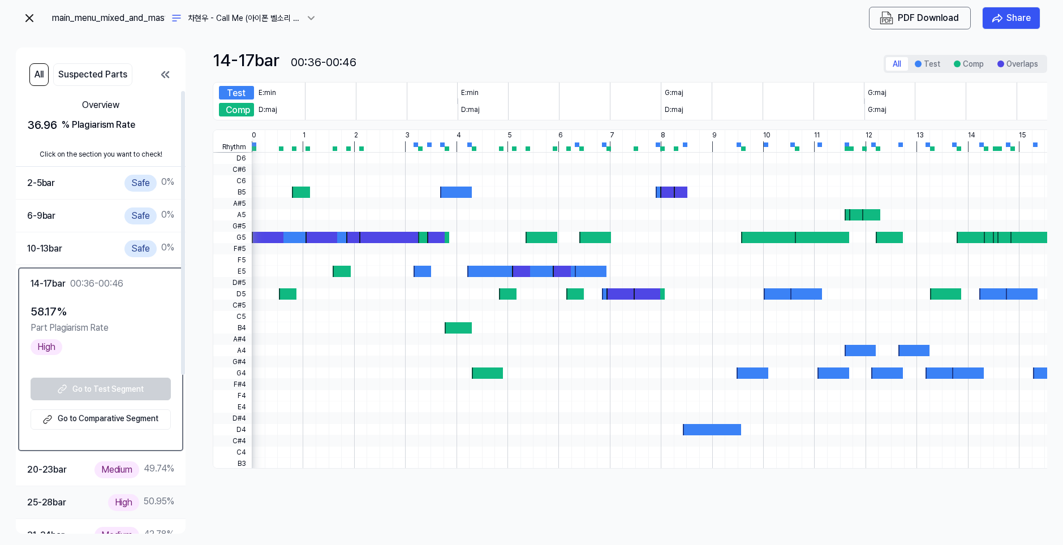
click at [116, 496] on div "High" at bounding box center [123, 502] width 31 height 16
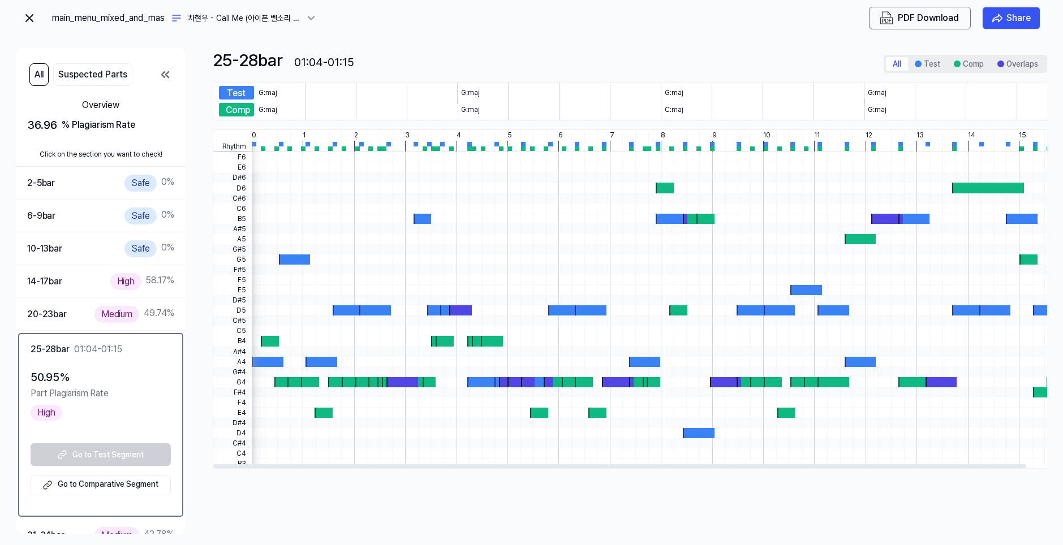
click at [29, 63] on button "All" at bounding box center [38, 74] width 19 height 23
click at [293, 253] on div at bounding box center [660, 249] width 816 height 10
click at [296, 382] on div at bounding box center [296, 382] width 18 height 10
click at [17, 21] on div "main_menu_mixed_and_mastered 차현우 - Call Me (아이폰 벨소리 마림바 랩 리믹스) PDF Download Sha…" at bounding box center [531, 18] width 1031 height 36
click at [24, 18] on img at bounding box center [30, 18] width 14 height 14
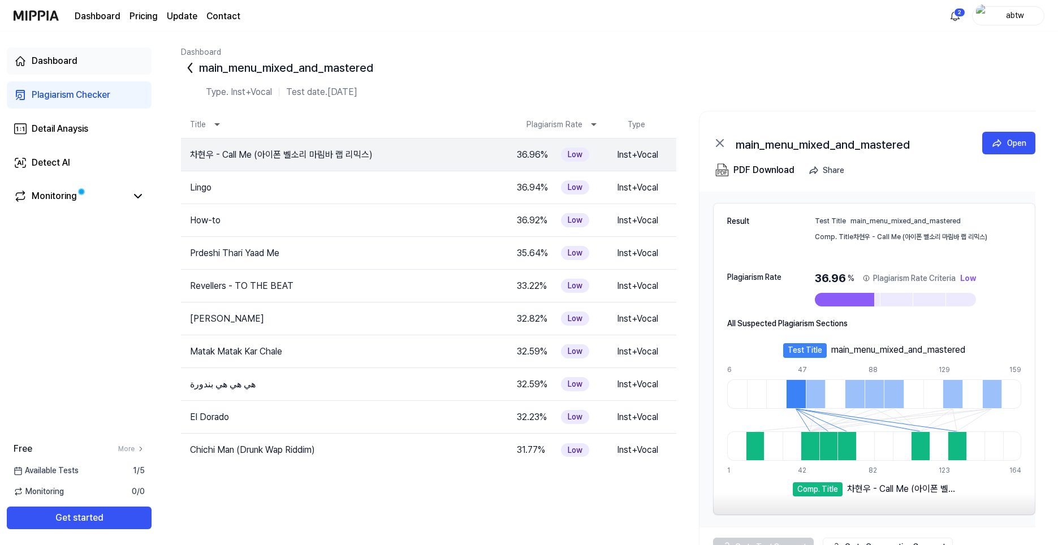
click at [33, 62] on div "Dashboard" at bounding box center [55, 61] width 46 height 14
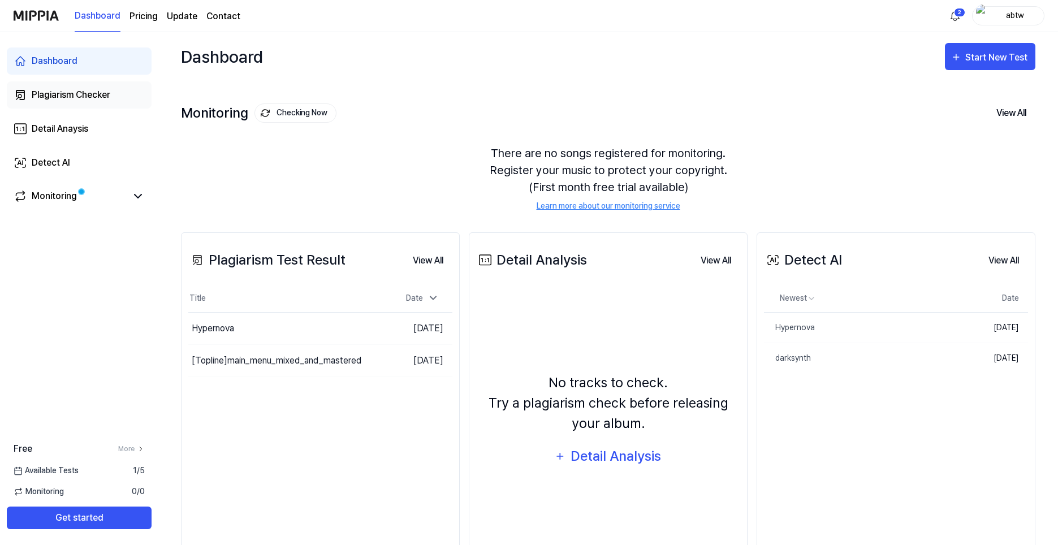
click at [73, 105] on link "Plagiarism Checker" at bounding box center [79, 94] width 145 height 27
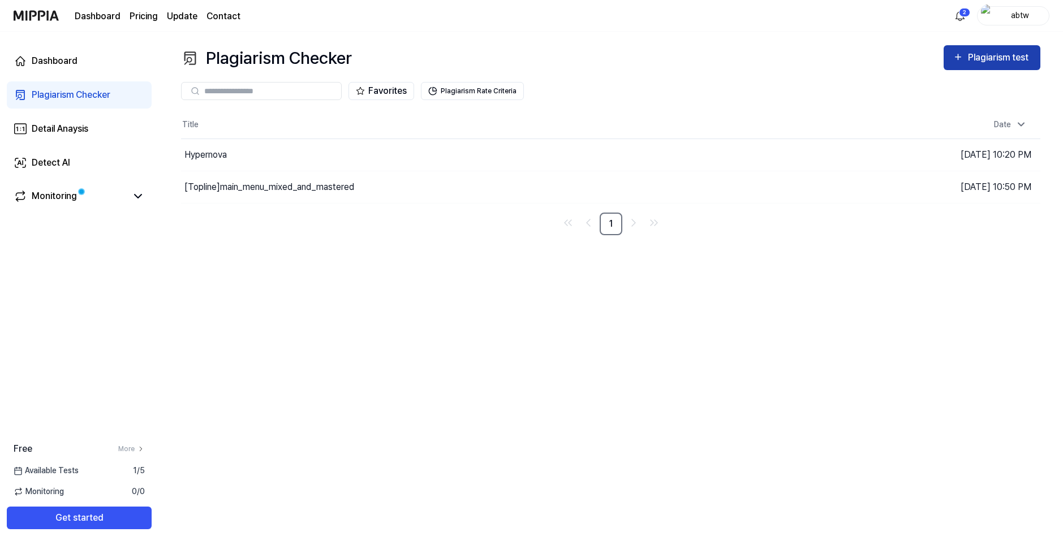
click at [997, 61] on div "Plagiarism test" at bounding box center [999, 57] width 63 height 15
click at [982, 59] on div "Plagiarism test" at bounding box center [999, 57] width 63 height 15
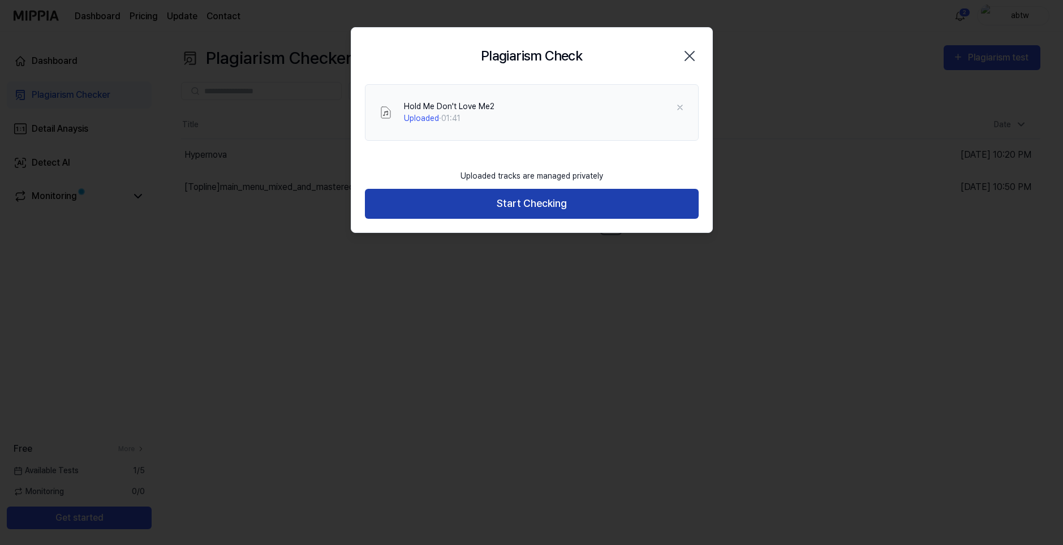
click at [581, 209] on button "Start Checking" at bounding box center [532, 204] width 334 height 30
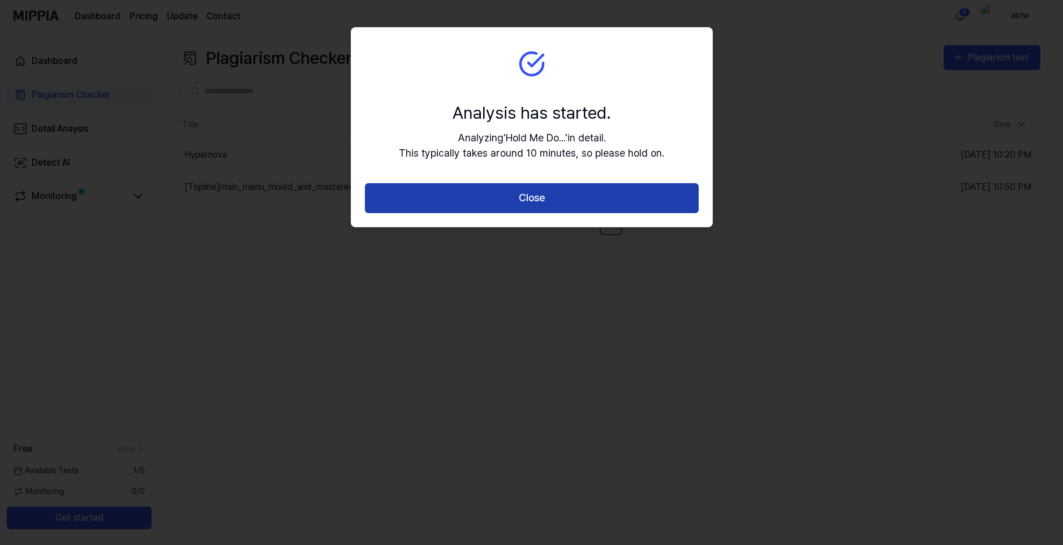
click at [499, 198] on button "Close" at bounding box center [532, 198] width 334 height 30
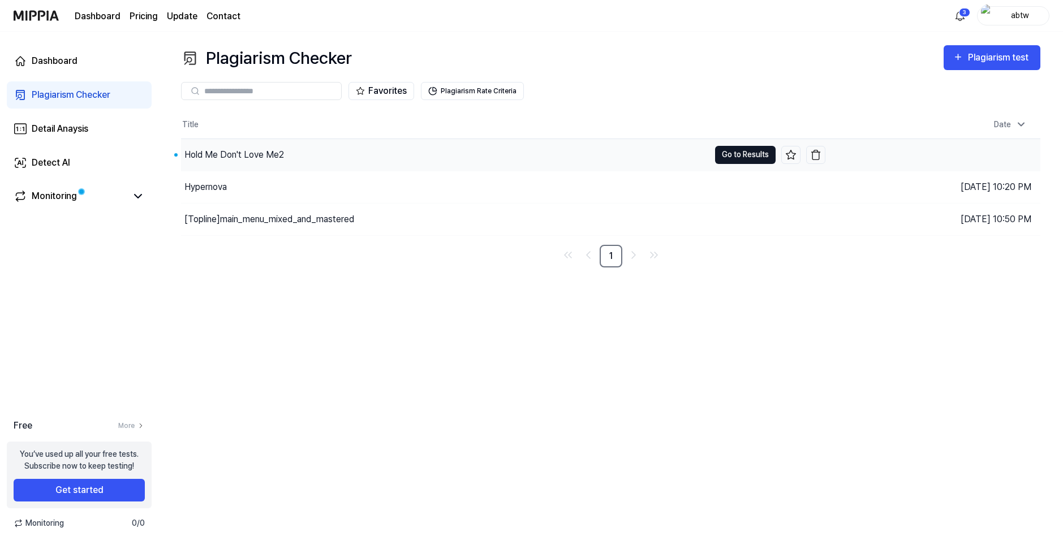
click at [721, 156] on button "Go to Results" at bounding box center [745, 155] width 61 height 18
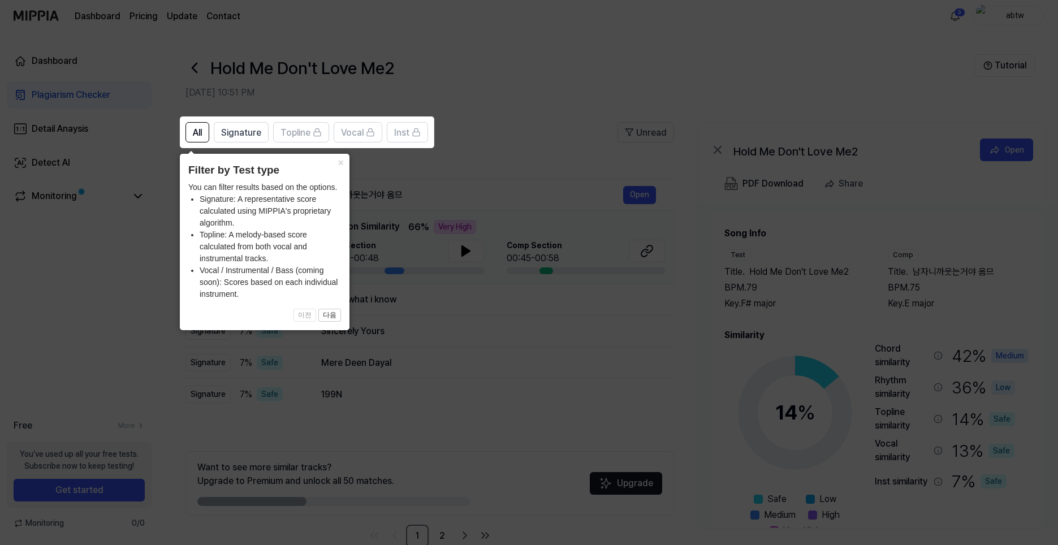
click at [424, 189] on icon at bounding box center [531, 272] width 1063 height 545
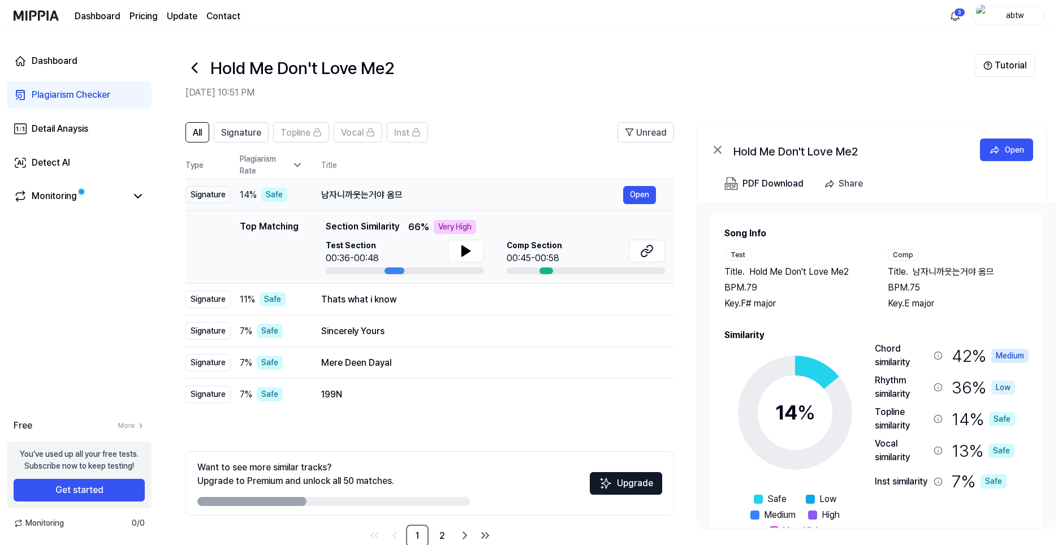
drag, startPoint x: 318, startPoint y: 191, endPoint x: 418, endPoint y: 195, distance: 100.2
click at [418, 195] on td "남자니까웃는거야 옴므 Open" at bounding box center [488, 195] width 371 height 32
click at [457, 250] on button at bounding box center [466, 251] width 36 height 23
click at [467, 251] on icon at bounding box center [468, 251] width 2 height 9
click at [642, 252] on icon at bounding box center [644, 252] width 7 height 7
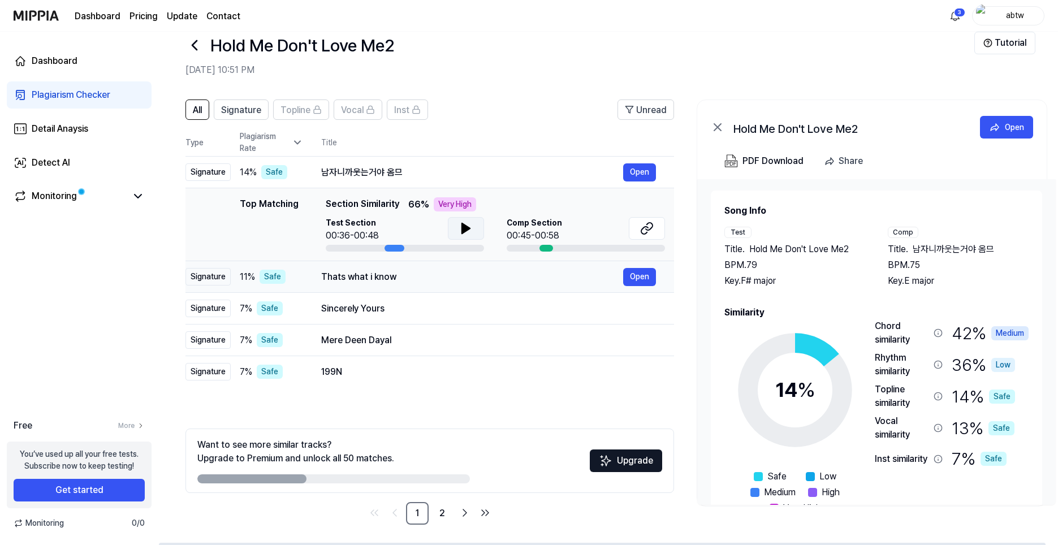
scroll to position [25, 0]
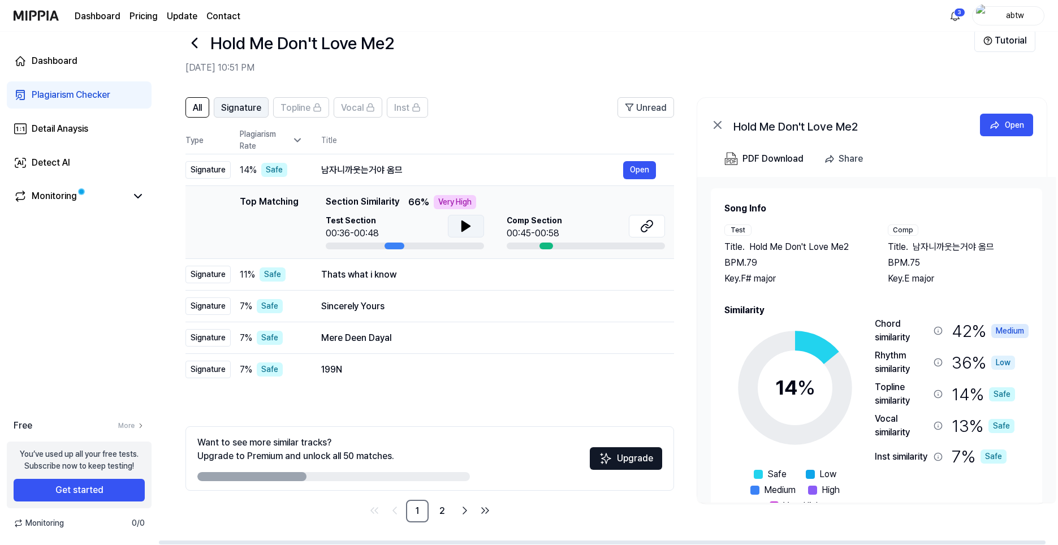
click at [241, 108] on span "Signature" at bounding box center [241, 108] width 40 height 14
click at [208, 112] on button "All" at bounding box center [198, 107] width 24 height 20
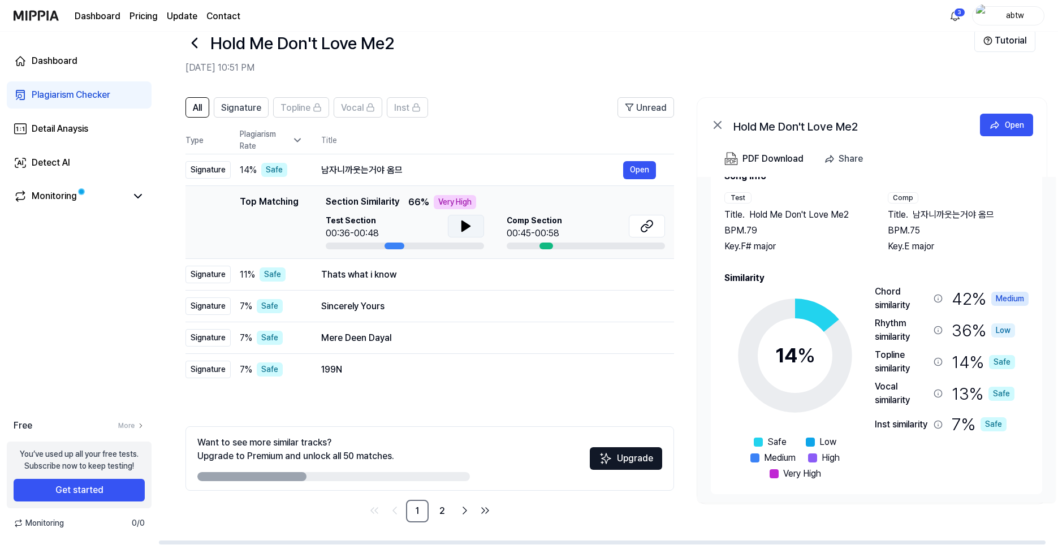
scroll to position [35, 0]
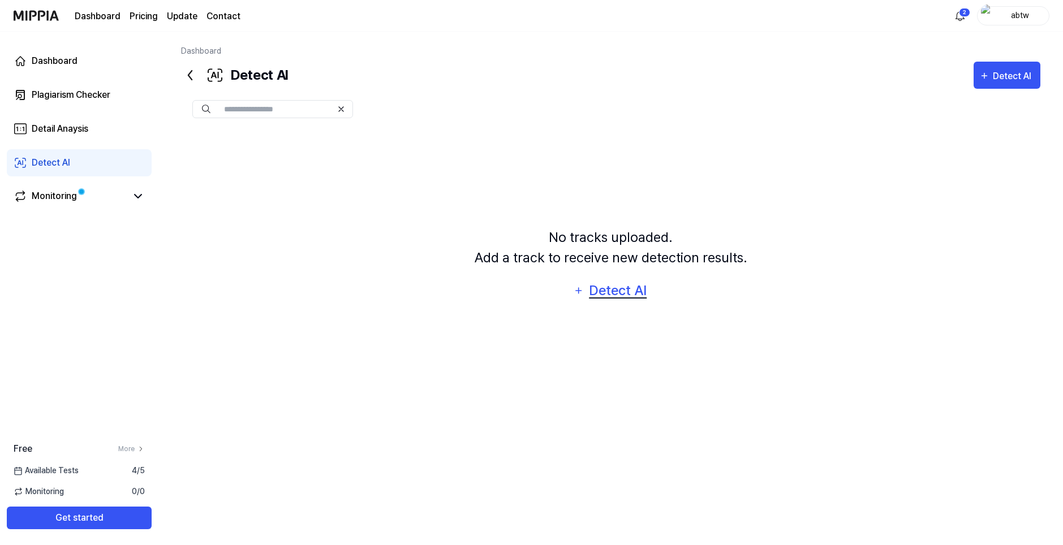
click at [636, 297] on div "Detect AI" at bounding box center [618, 290] width 61 height 21
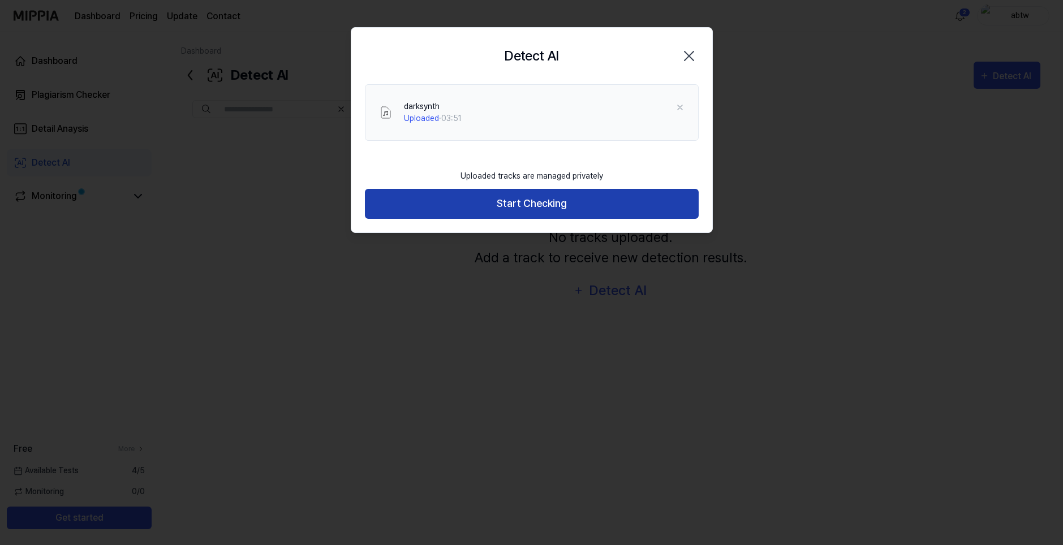
click at [528, 210] on button "Start Checking" at bounding box center [532, 204] width 334 height 30
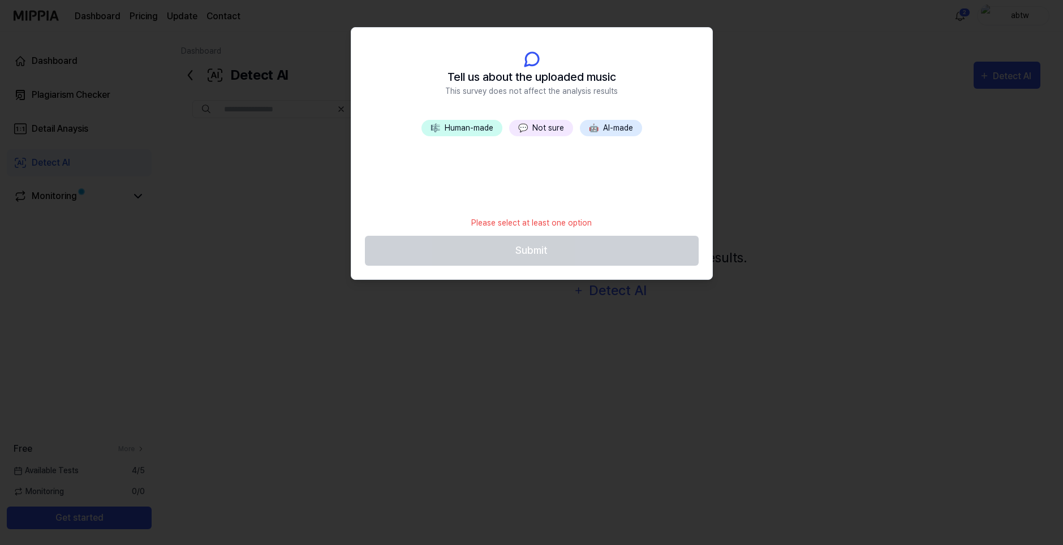
drag, startPoint x: 469, startPoint y: 95, endPoint x: 578, endPoint y: 96, distance: 109.2
click at [578, 96] on span "This survey does not affect the analysis results" at bounding box center [531, 91] width 173 height 12
click at [467, 130] on button "🎼 Human-made" at bounding box center [461, 128] width 81 height 16
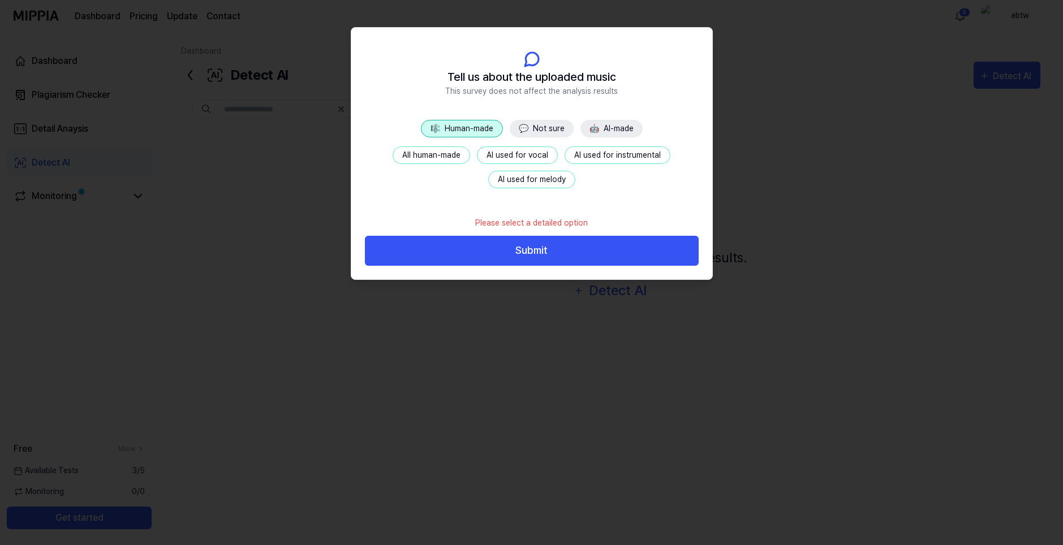
click at [536, 184] on button "AI used for melody" at bounding box center [531, 180] width 87 height 18
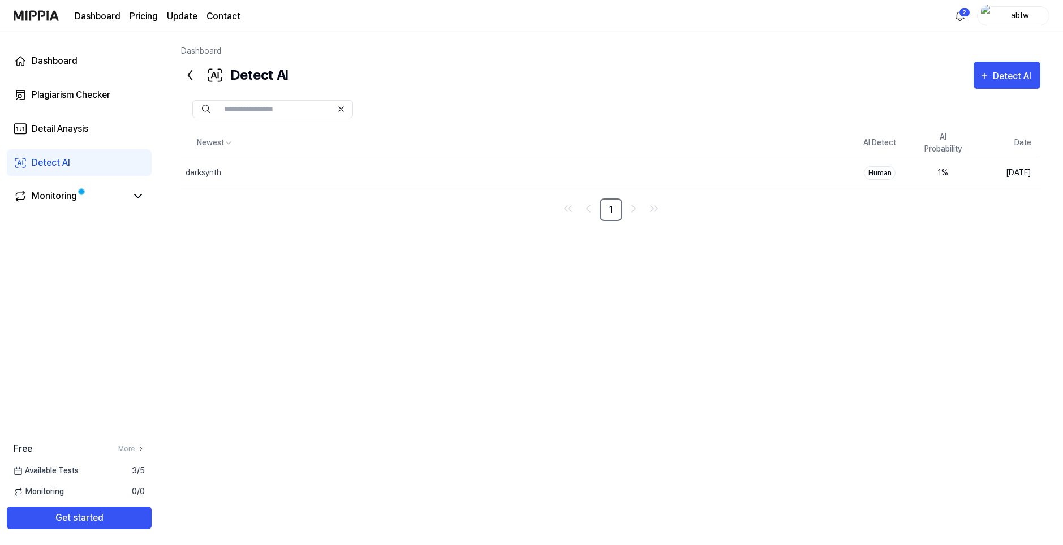
click at [546, 239] on div "Newest AI Detect AI Probability Date darksynth Delete Human 1 % [DATE] 1" at bounding box center [610, 307] width 859 height 355
click at [257, 164] on div "darksynth" at bounding box center [487, 173] width 613 height 32
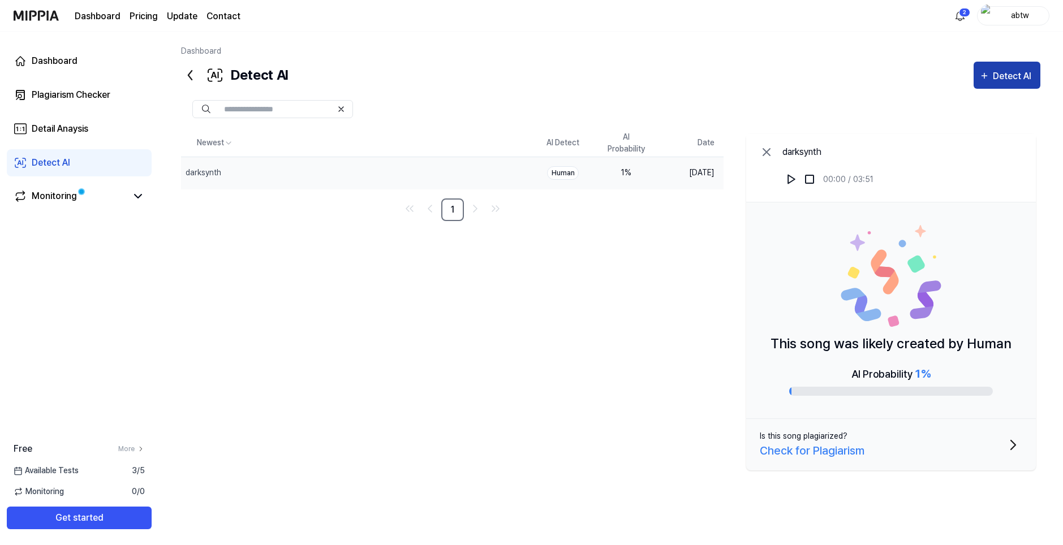
click at [1006, 69] on div "Detect AI" at bounding box center [1014, 76] width 42 height 15
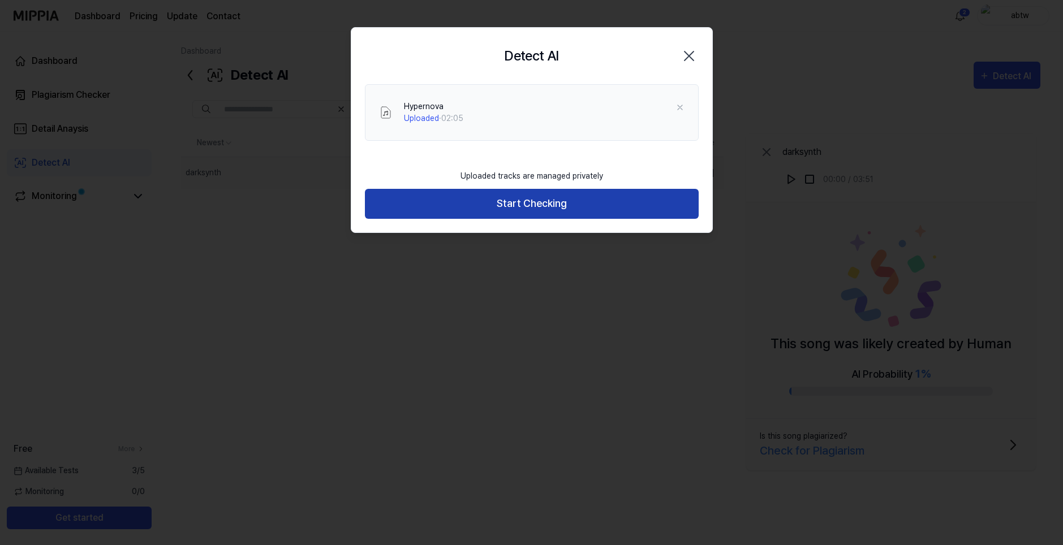
click at [545, 213] on button "Start Checking" at bounding box center [532, 204] width 334 height 30
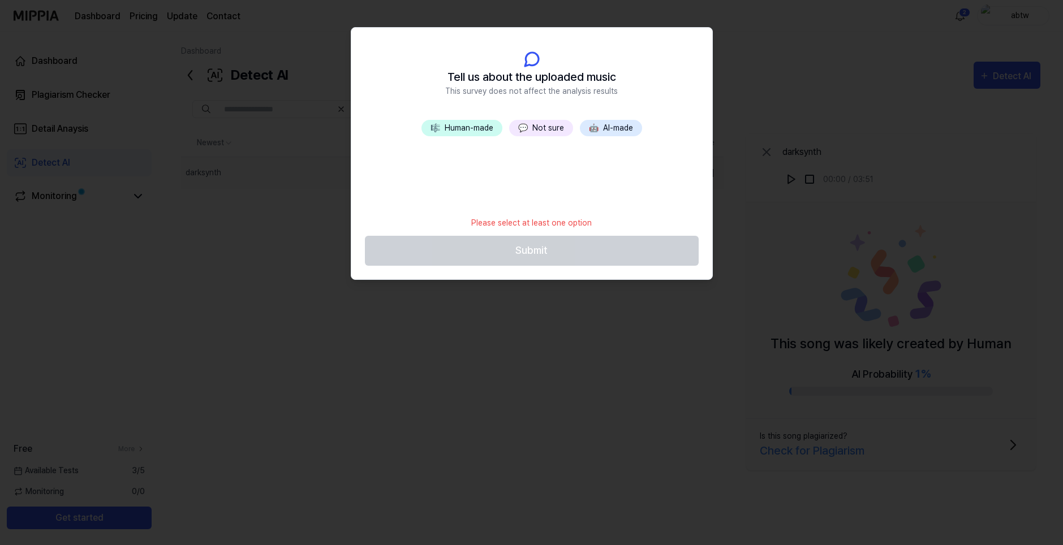
click at [456, 132] on button "🎼 Human-made" at bounding box center [461, 128] width 81 height 16
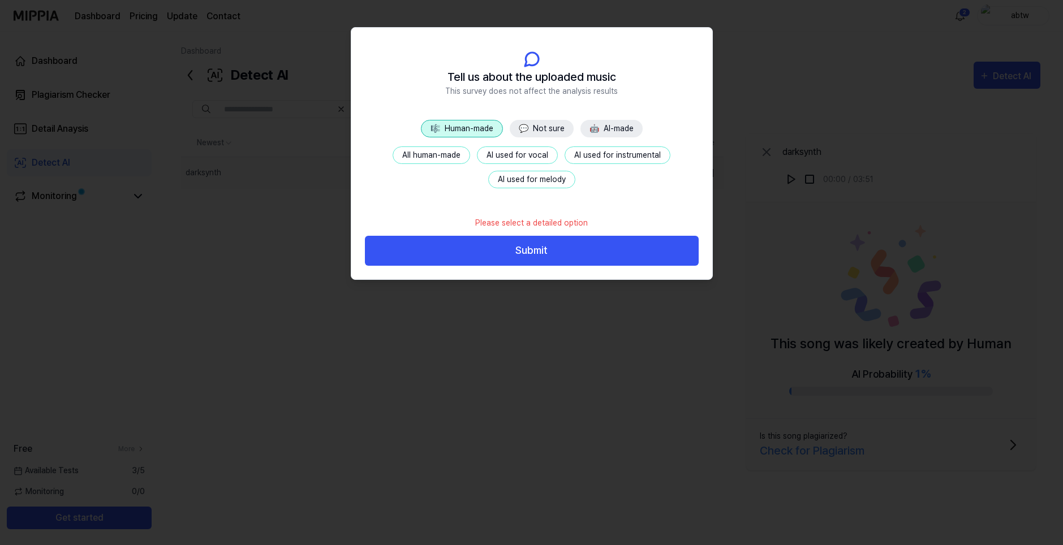
click at [452, 153] on button "All human-made" at bounding box center [431, 155] width 77 height 18
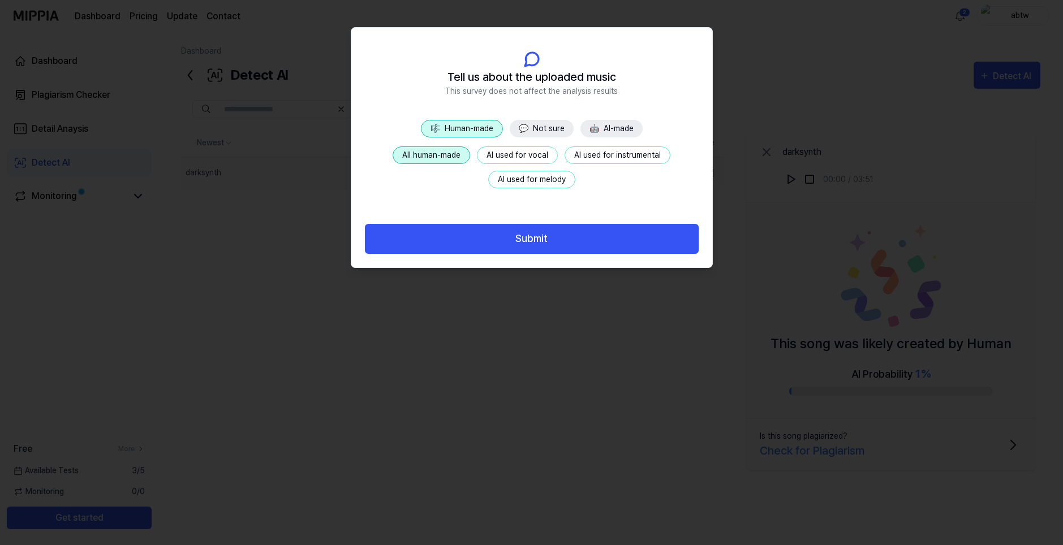
click at [578, 154] on button "AI used for instrumental" at bounding box center [617, 155] width 106 height 18
click at [445, 156] on button "All human-made" at bounding box center [431, 155] width 77 height 18
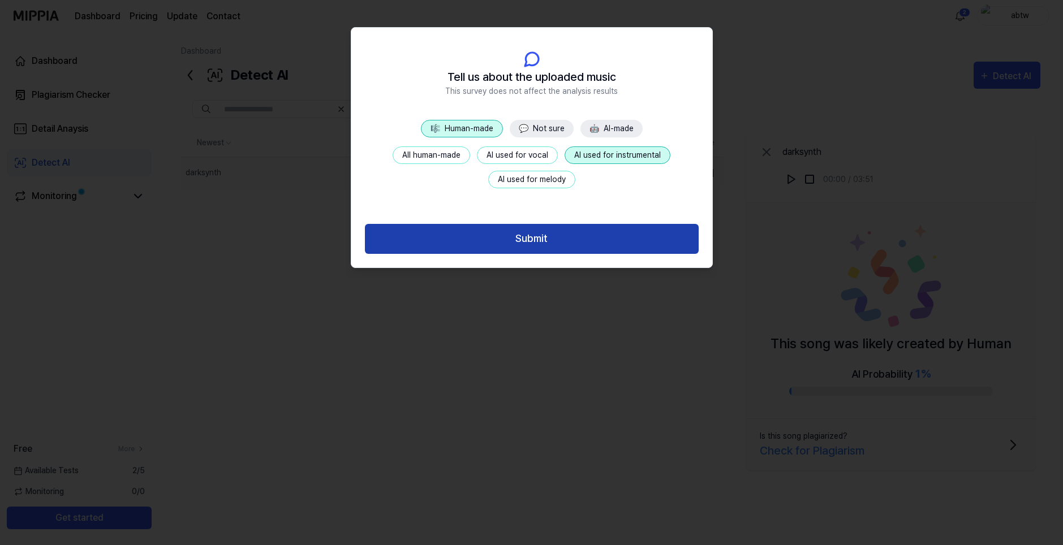
click at [510, 232] on button "Submit" at bounding box center [532, 239] width 334 height 30
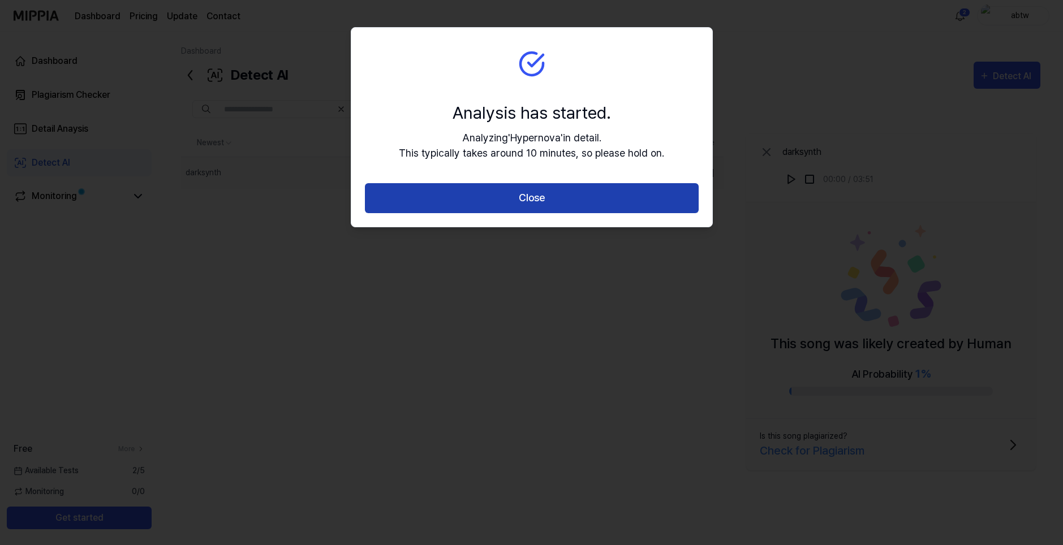
click at [525, 197] on button "Close" at bounding box center [532, 198] width 334 height 30
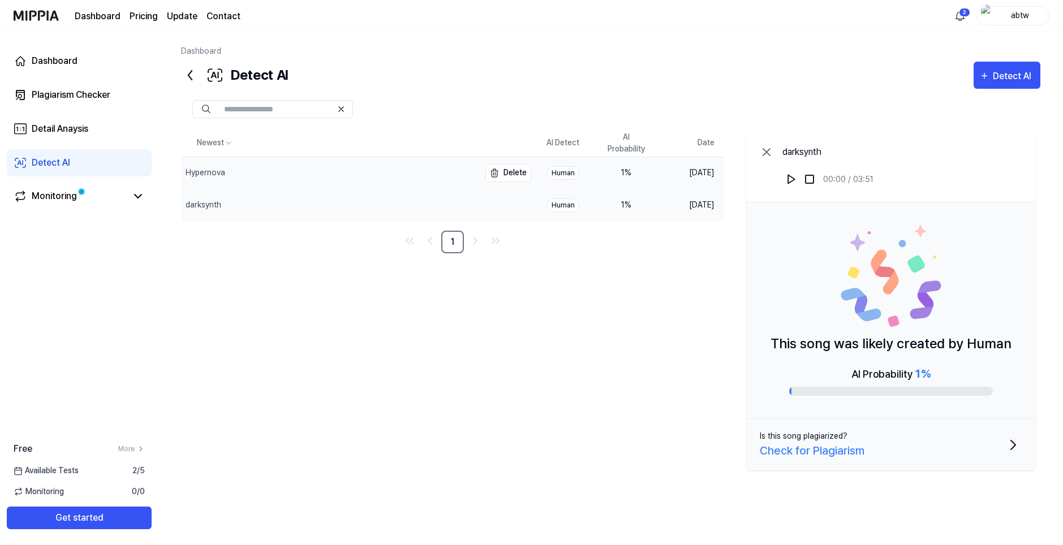
click at [386, 169] on div "Hypernova" at bounding box center [330, 173] width 299 height 32
click at [1001, 81] on div "Detect AI" at bounding box center [1014, 76] width 42 height 15
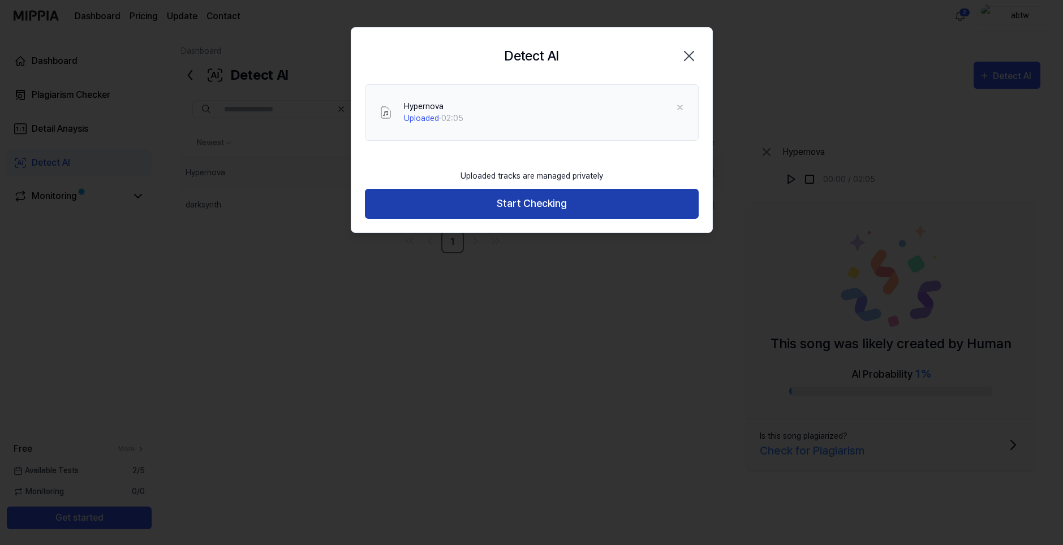
click at [534, 204] on button "Start Checking" at bounding box center [532, 204] width 334 height 30
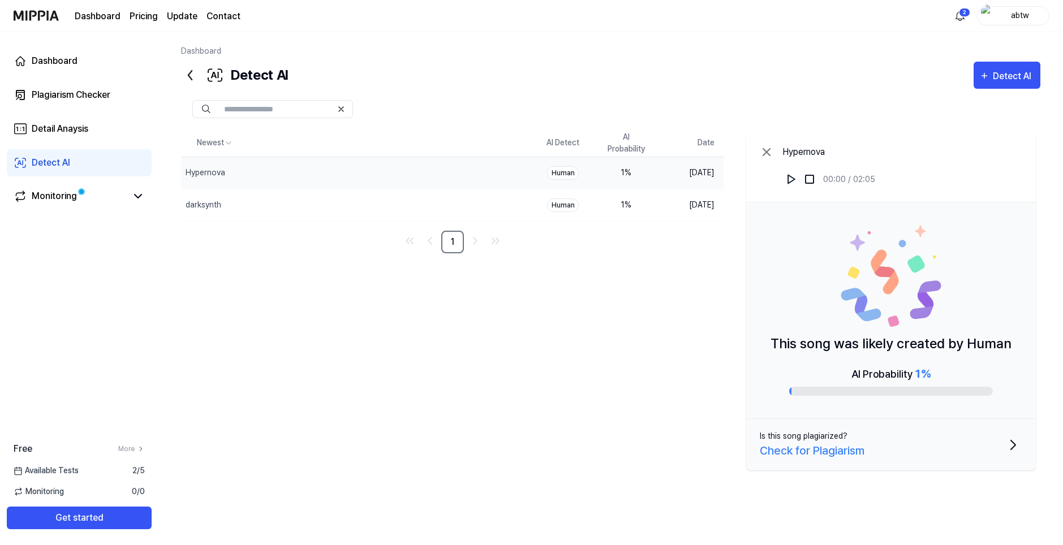
click at [350, 248] on nav "1" at bounding box center [452, 242] width 542 height 23
click at [637, 176] on div "1 %" at bounding box center [626, 173] width 45 height 12
click at [544, 176] on td "Human" at bounding box center [562, 173] width 63 height 32
click at [503, 174] on button "Delete" at bounding box center [508, 173] width 46 height 18
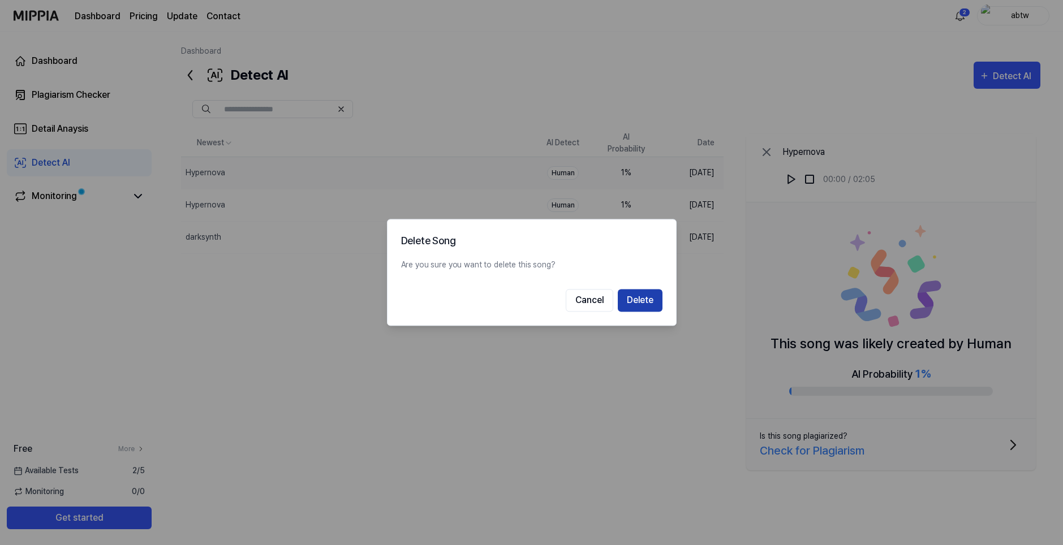
click at [639, 295] on button "Delete" at bounding box center [640, 301] width 45 height 23
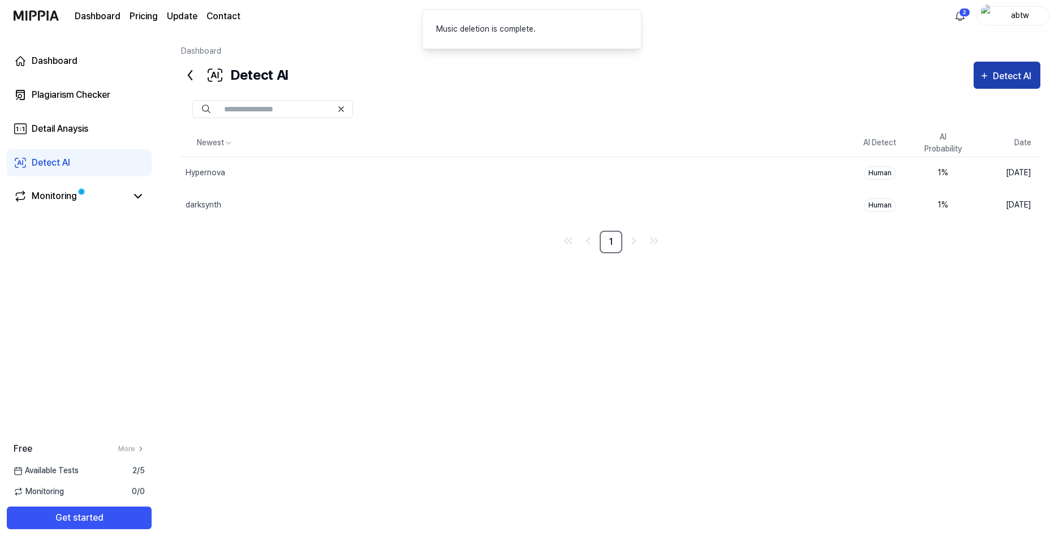
click at [982, 75] on icon "button" at bounding box center [984, 75] width 5 height 5
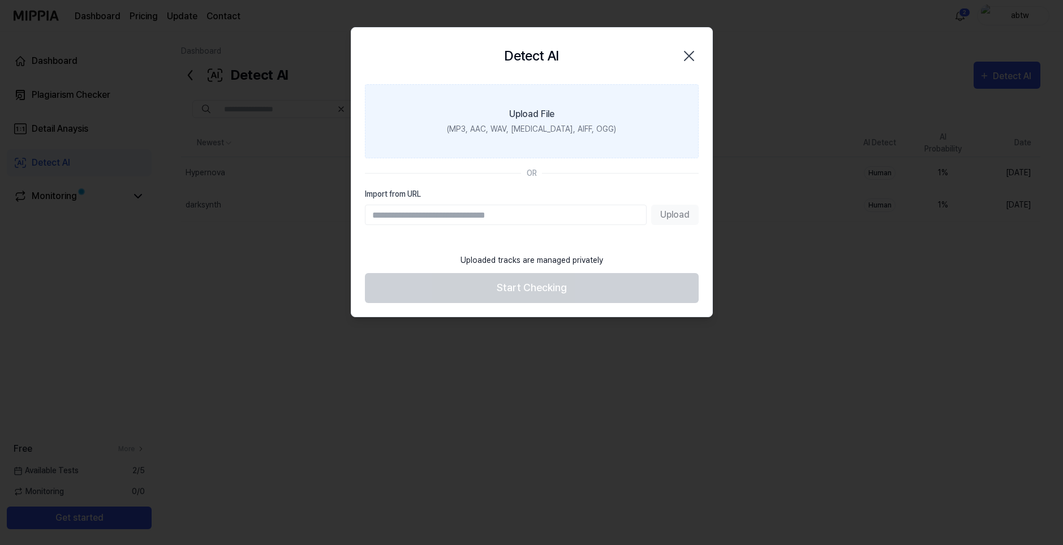
click at [501, 151] on label "Upload File (MP3, AAC, WAV, [MEDICAL_DATA], AIFF, OGG)" at bounding box center [532, 121] width 334 height 74
click at [0, 0] on input "Upload File (MP3, AAC, WAV, [MEDICAL_DATA], AIFF, OGG)" at bounding box center [0, 0] width 0 height 0
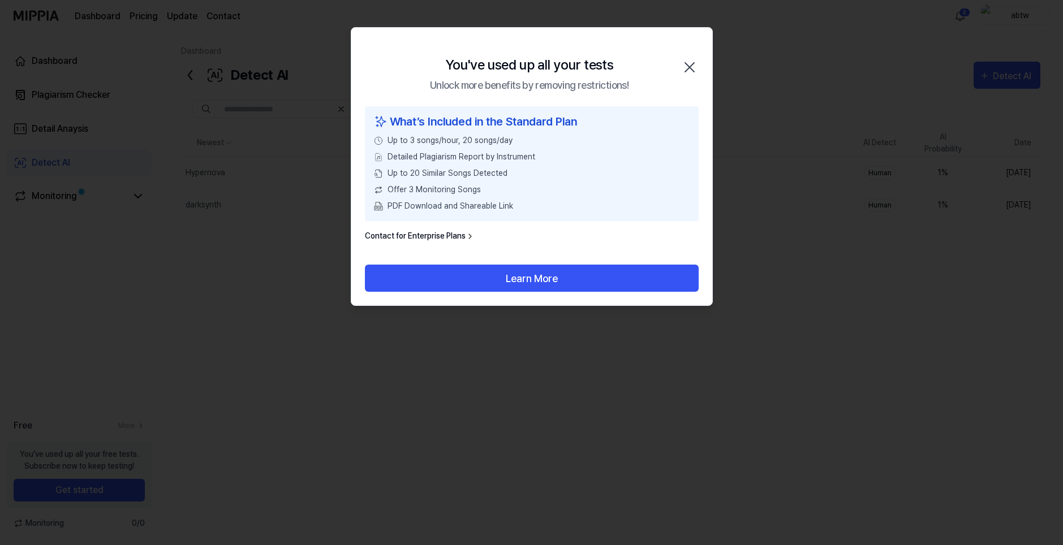
click at [692, 63] on icon "button" at bounding box center [689, 67] width 18 height 18
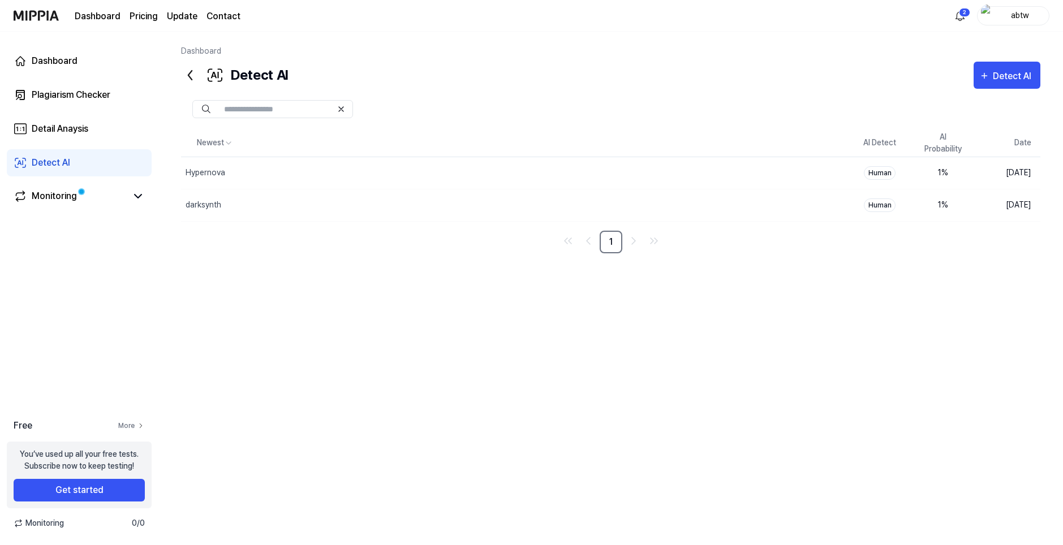
click at [127, 423] on link "More" at bounding box center [131, 426] width 27 height 10
click at [88, 188] on div "Monitoring" at bounding box center [79, 196] width 145 height 27
click at [120, 199] on link "Monitoring" at bounding box center [70, 196] width 113 height 14
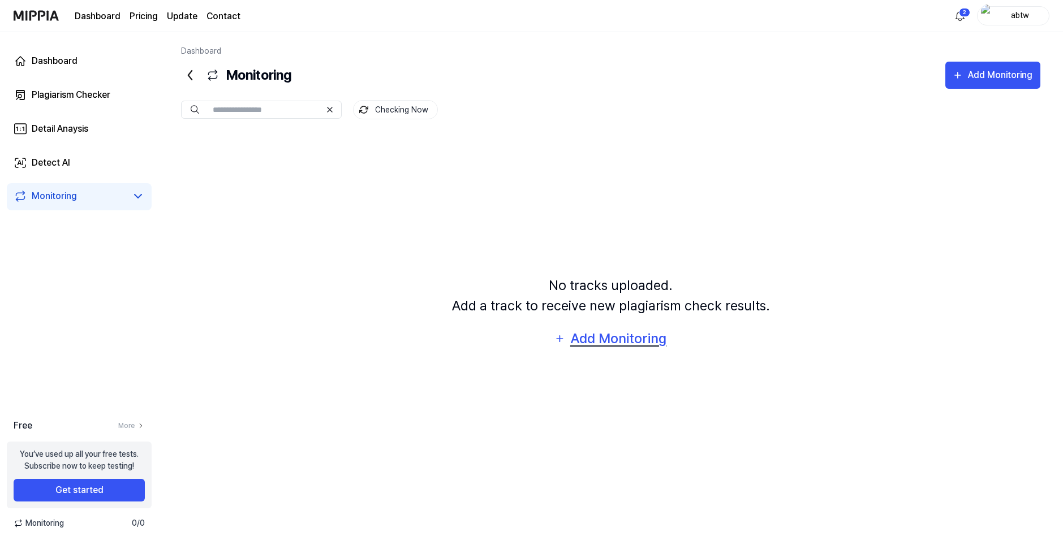
click at [646, 339] on div "Add Monitoring" at bounding box center [618, 338] width 98 height 21
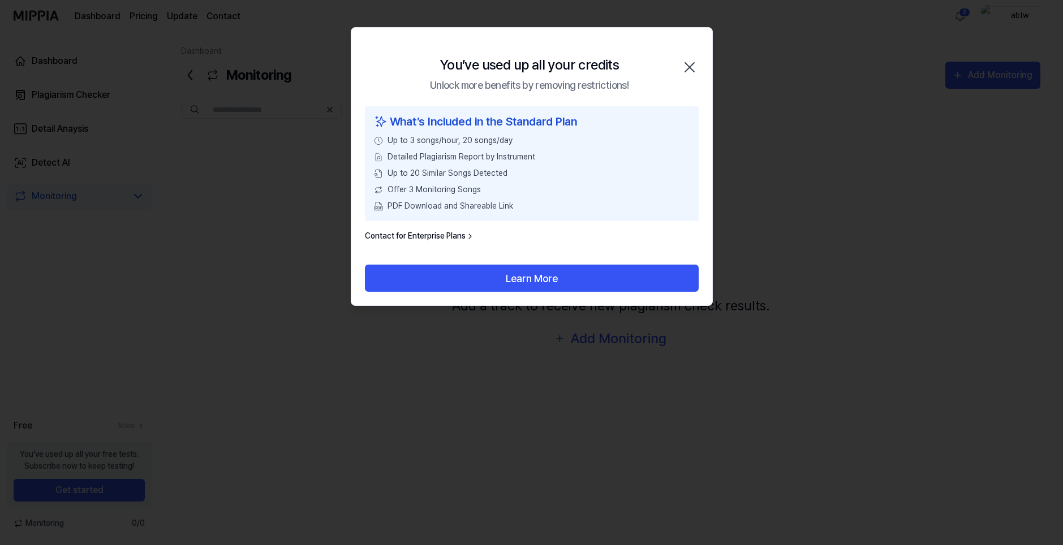
click at [600, 333] on div at bounding box center [531, 272] width 1063 height 545
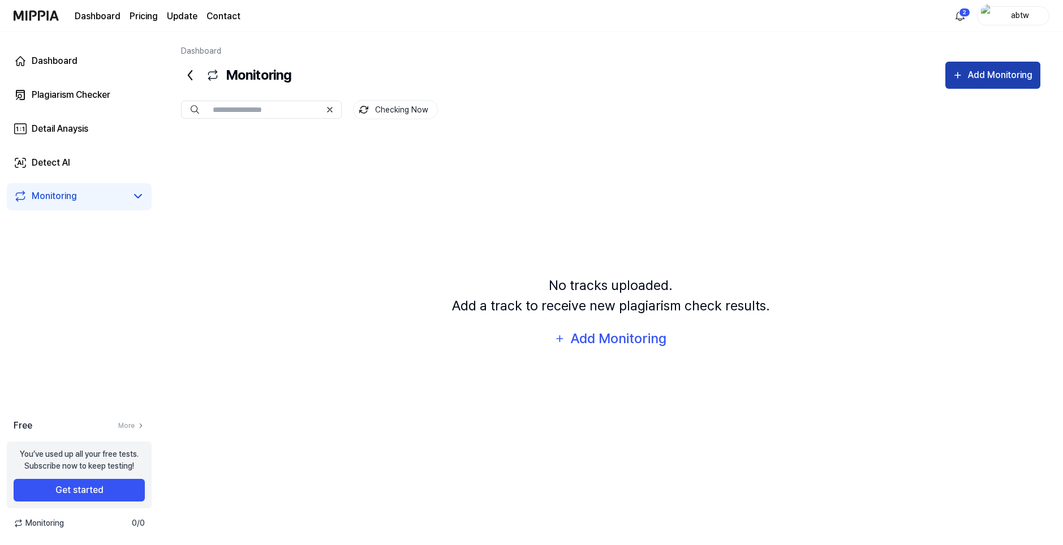
click at [964, 84] on button "Add Monitoring" at bounding box center [992, 75] width 95 height 27
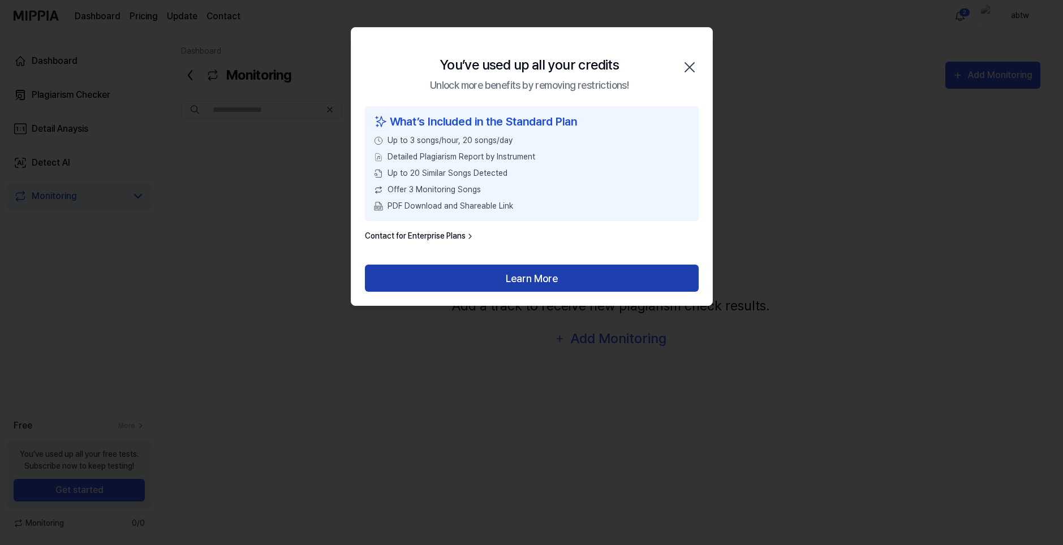
click at [519, 279] on button "Learn More" at bounding box center [532, 278] width 334 height 27
